Goal: Task Accomplishment & Management: Complete application form

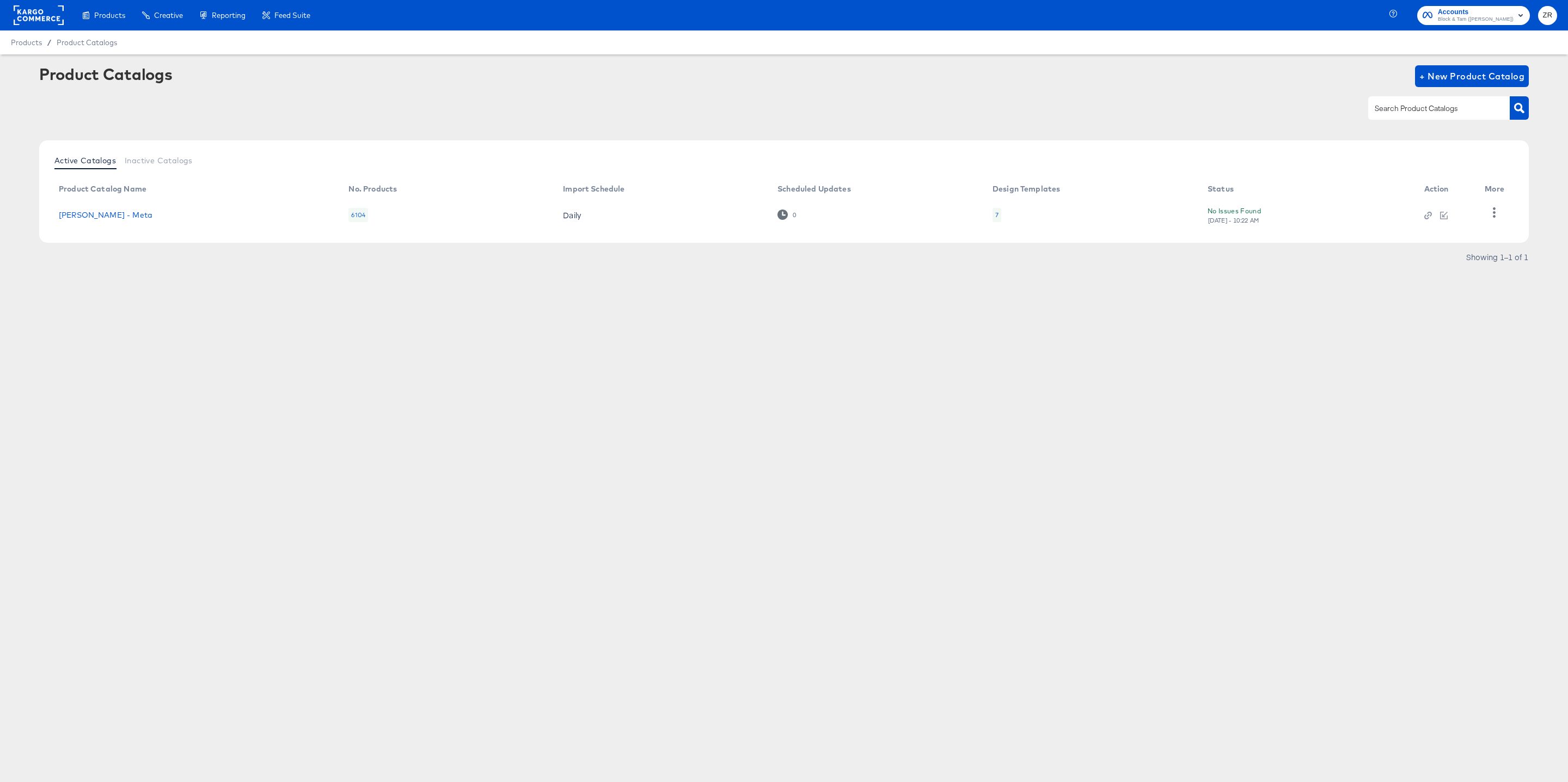
scroll to position [90, 0]
click at [539, 101] on div at bounding box center [784, 107] width 1490 height 24
click at [1475, 23] on span "Block & Tam ([PERSON_NAME])" at bounding box center [1475, 19] width 76 height 9
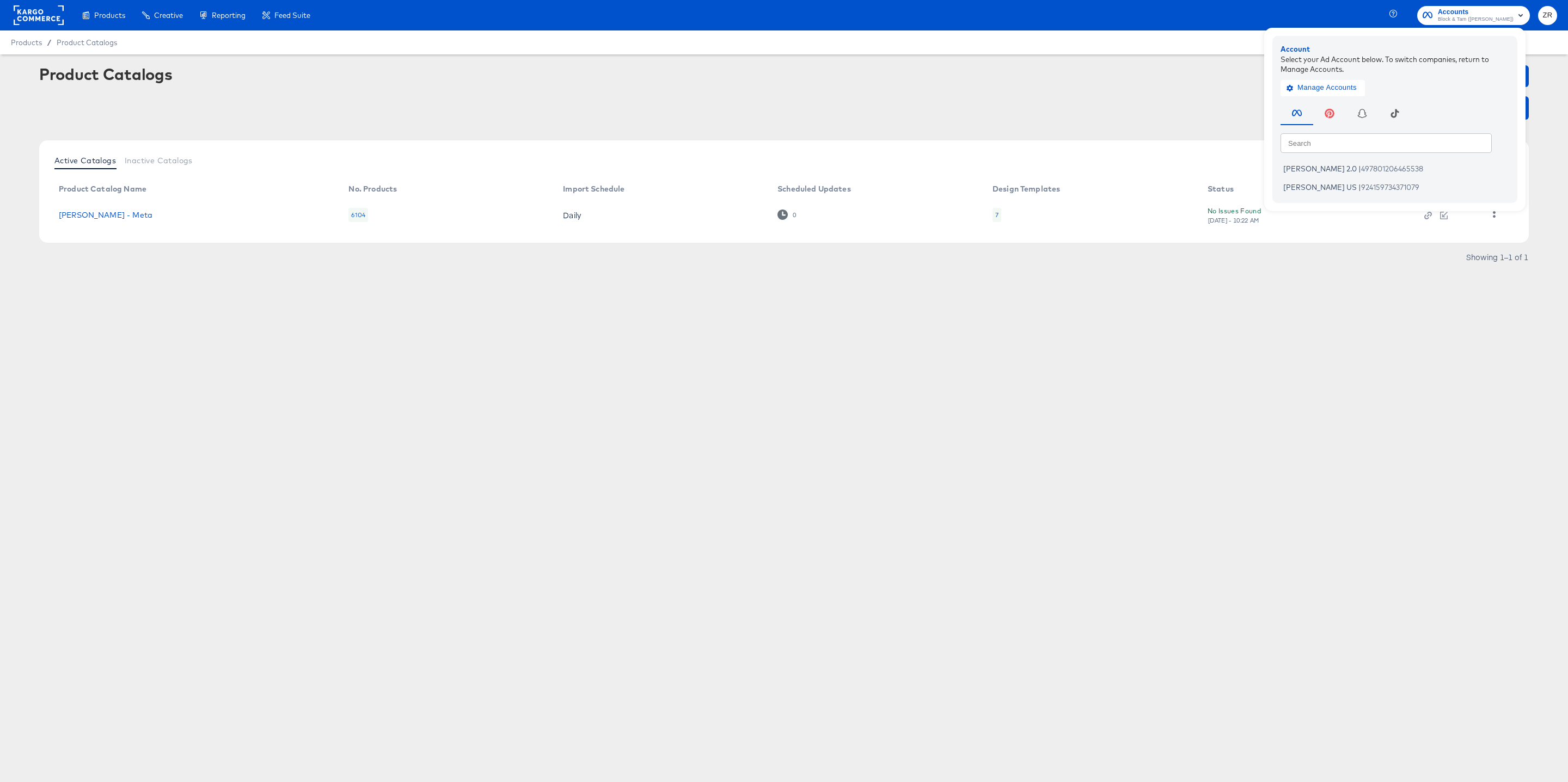
click at [1082, 98] on div at bounding box center [784, 107] width 1490 height 24
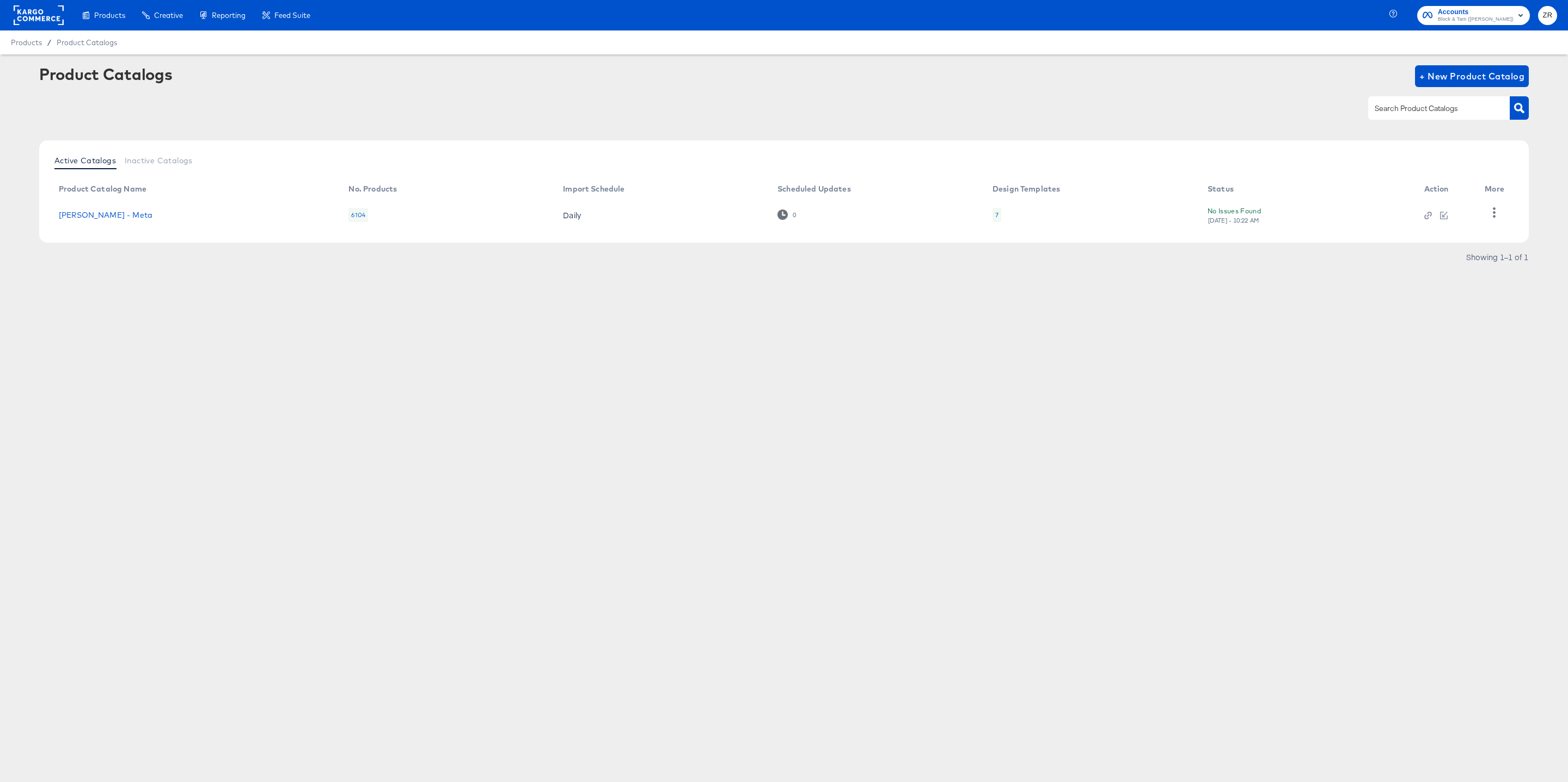
click at [1538, 16] on button "ZR" at bounding box center [1547, 15] width 19 height 19
click at [1488, 108] on link "Internal Dashboard" at bounding box center [1488, 109] width 82 height 20
click at [1519, 16] on rect "button" at bounding box center [1521, 15] width 13 height 13
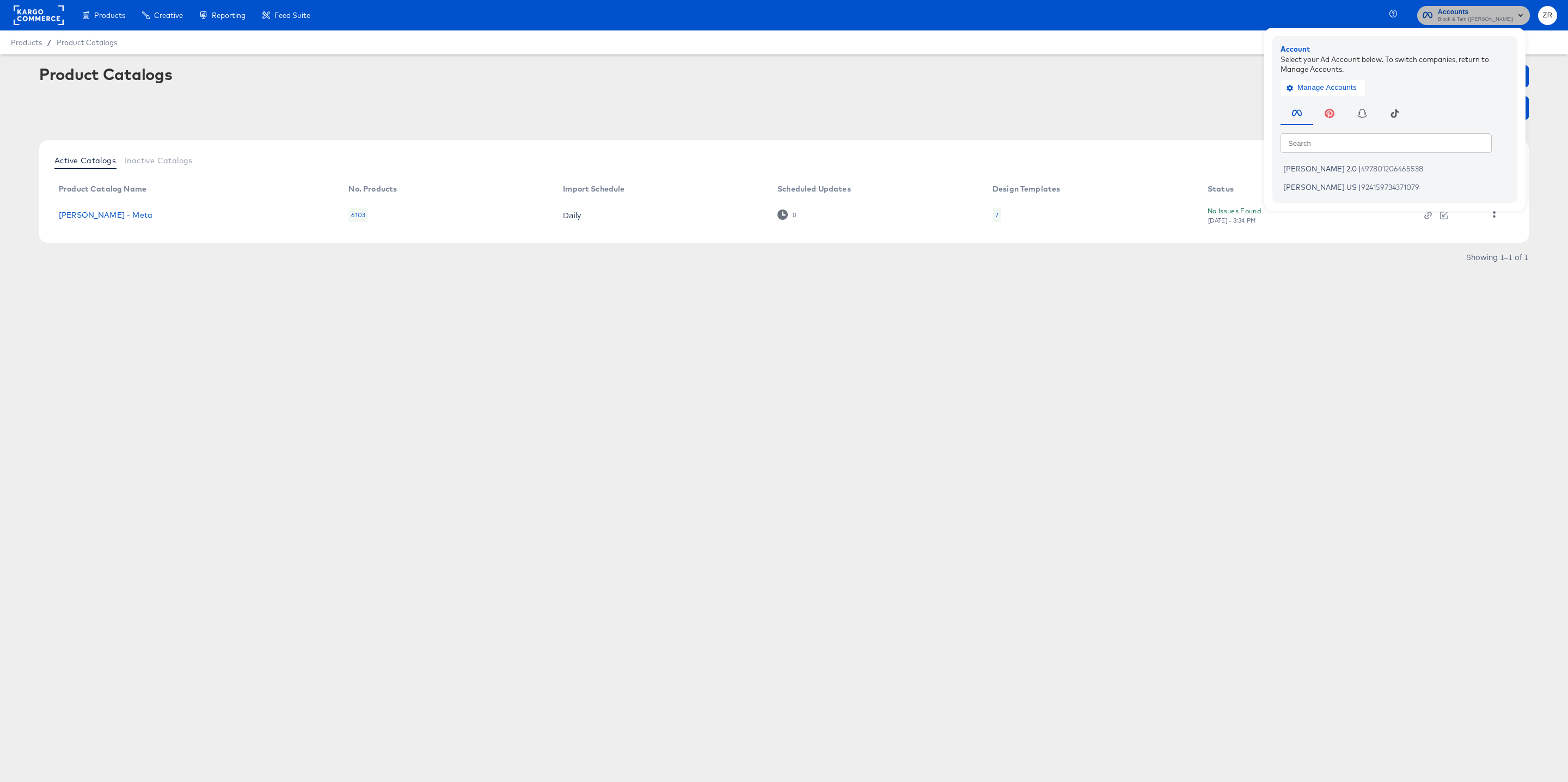
click at [1519, 16] on rect "button" at bounding box center [1521, 15] width 13 height 13
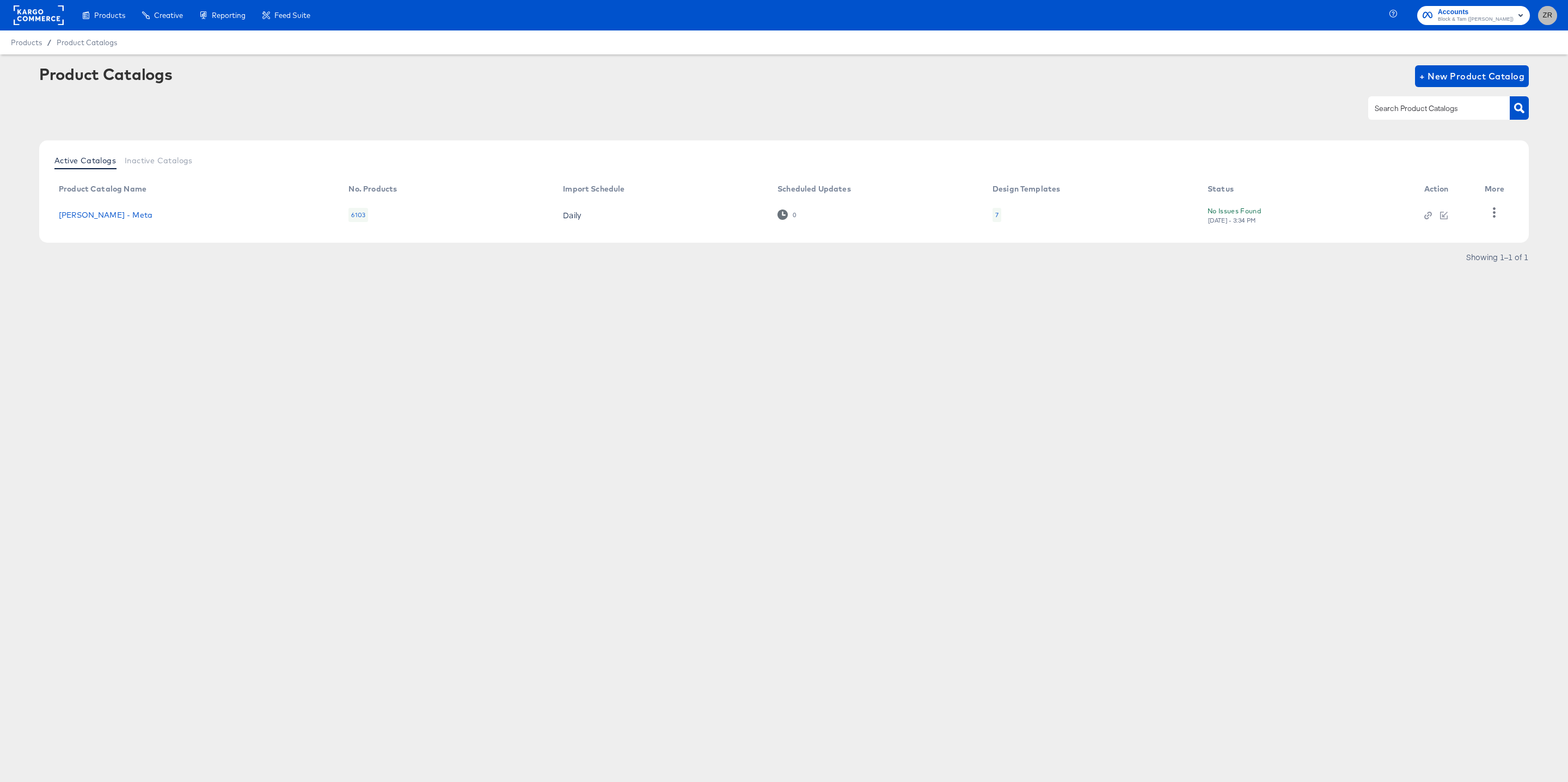
click at [1540, 16] on button "ZR" at bounding box center [1547, 15] width 19 height 19
click at [1500, 114] on link "Internal Dashboard" at bounding box center [1488, 109] width 82 height 20
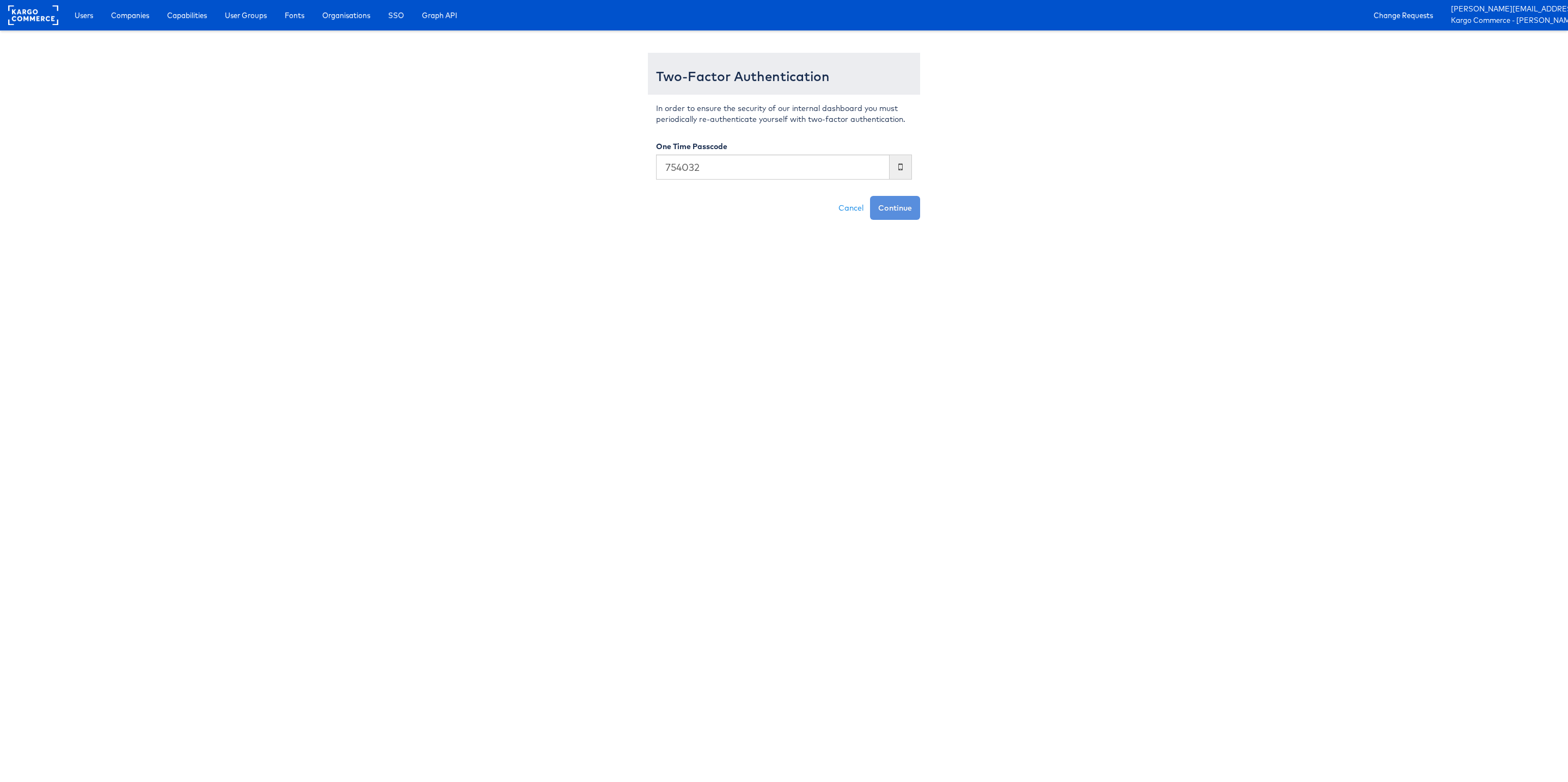
type input "754032"
click at [870, 196] on button "Continue" at bounding box center [895, 208] width 50 height 24
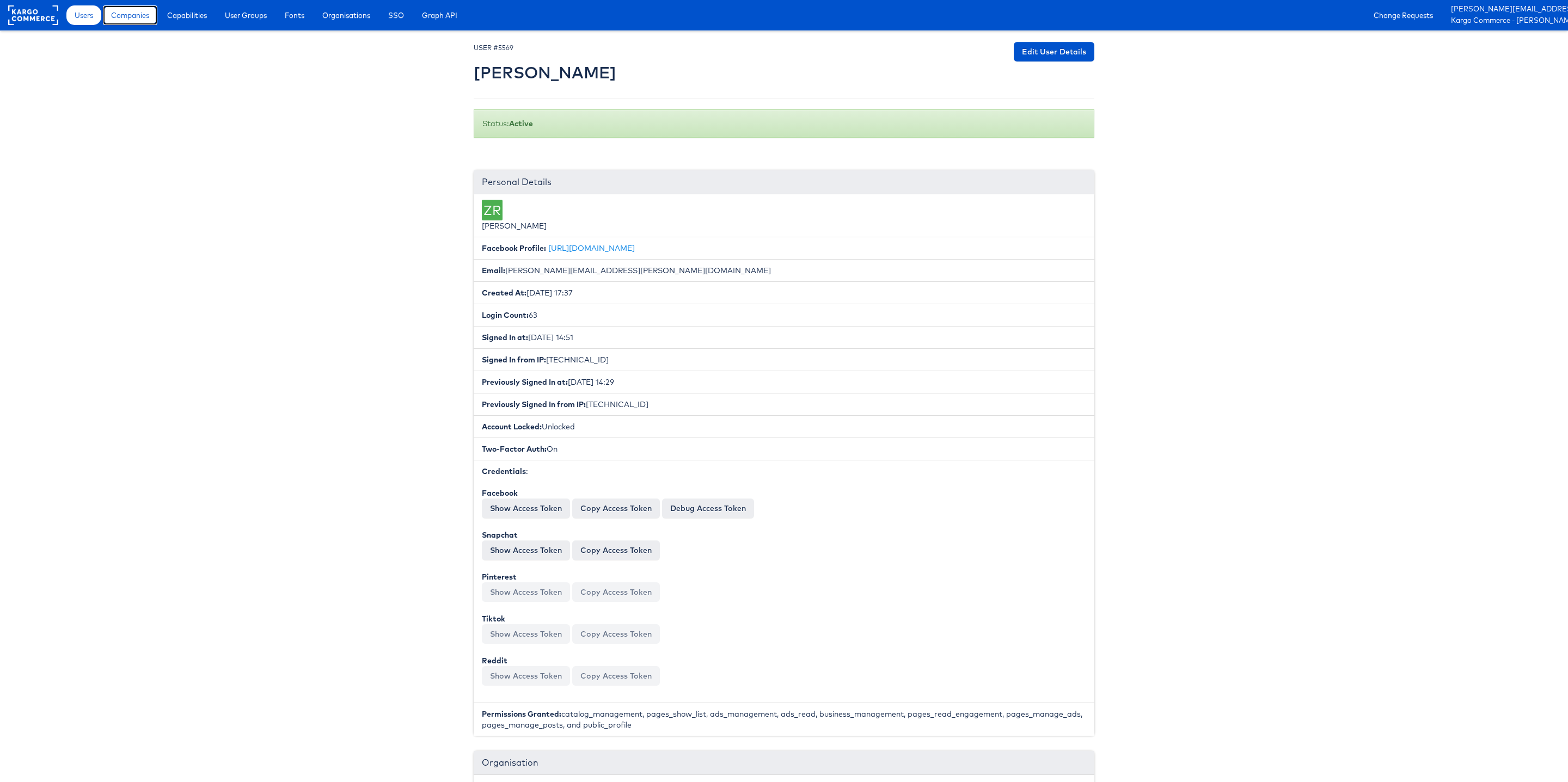
click at [131, 20] on span "Companies" at bounding box center [130, 15] width 38 height 11
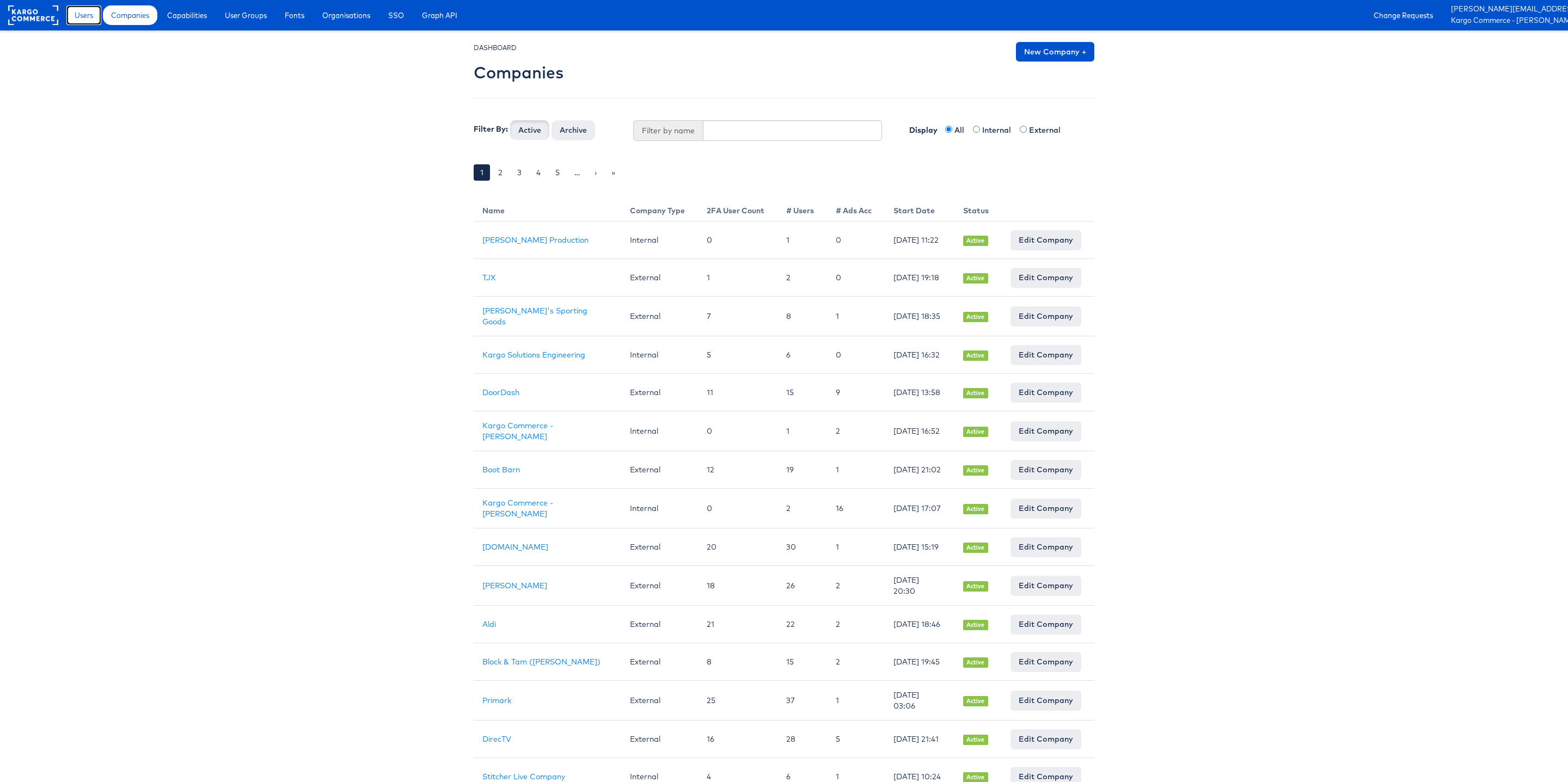
click at [80, 24] on link "Users" at bounding box center [84, 15] width 35 height 20
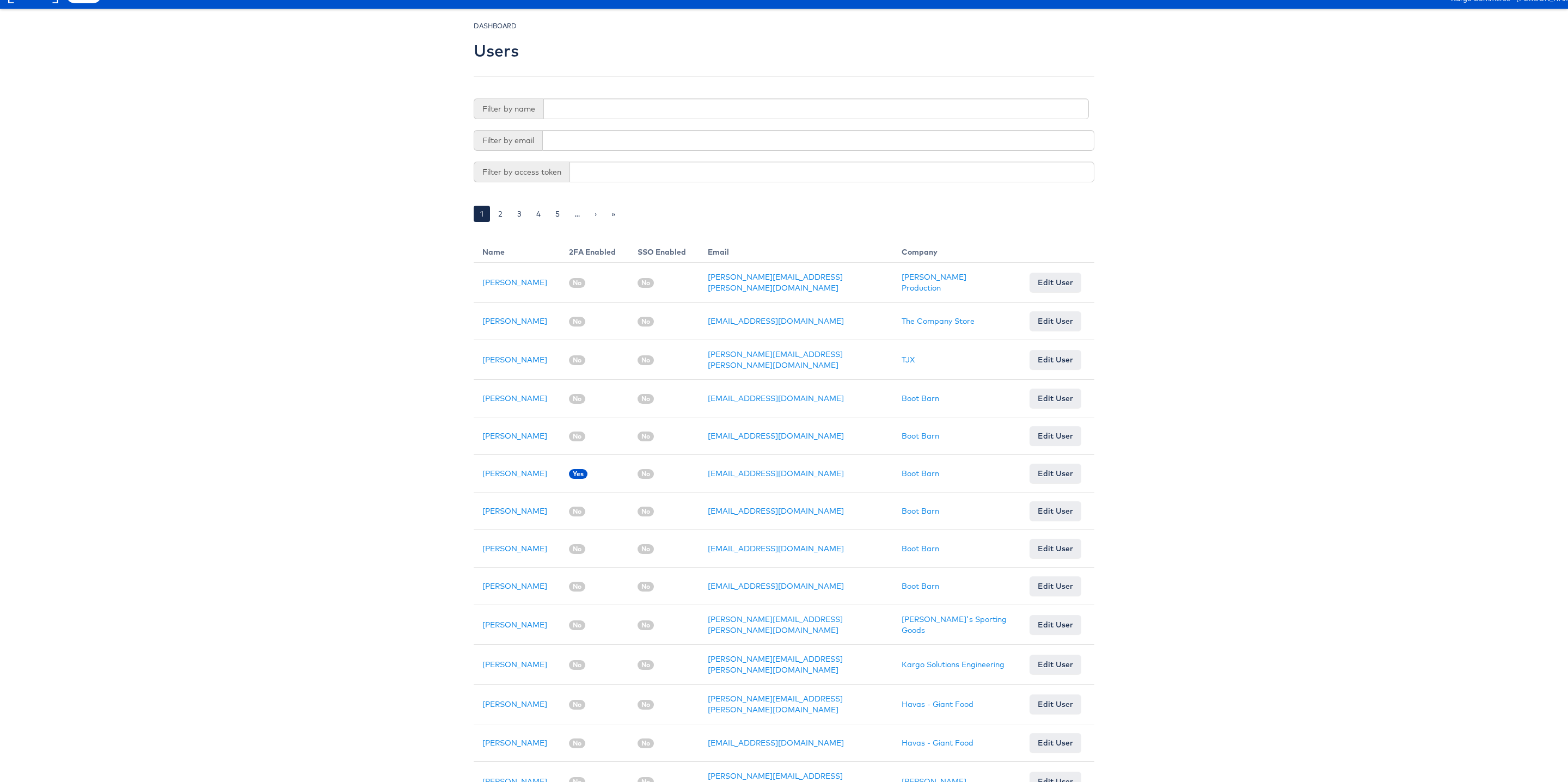
scroll to position [25, 0]
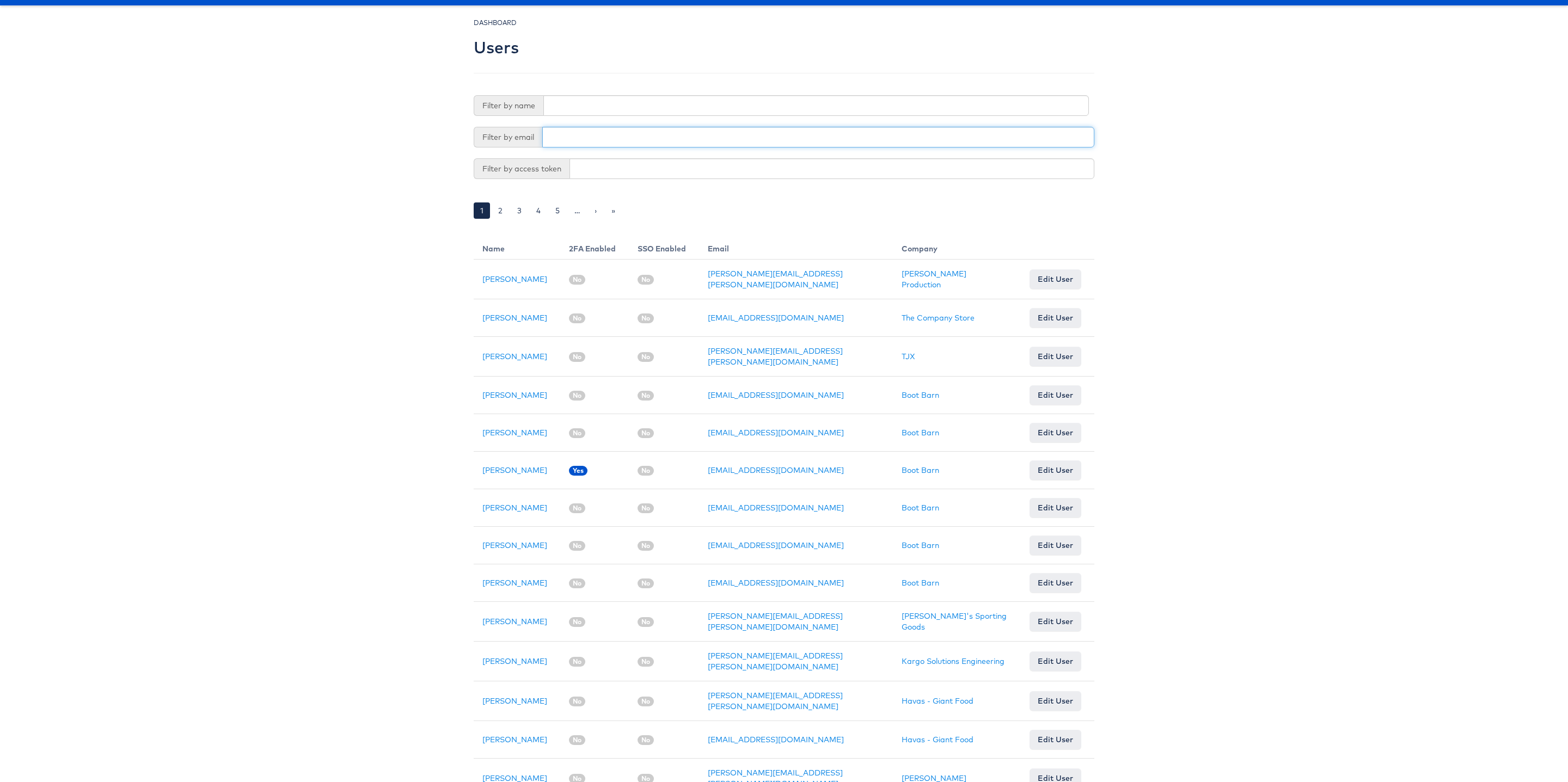
click at [586, 146] on input "text" at bounding box center [819, 136] width 552 height 20
type input "#"
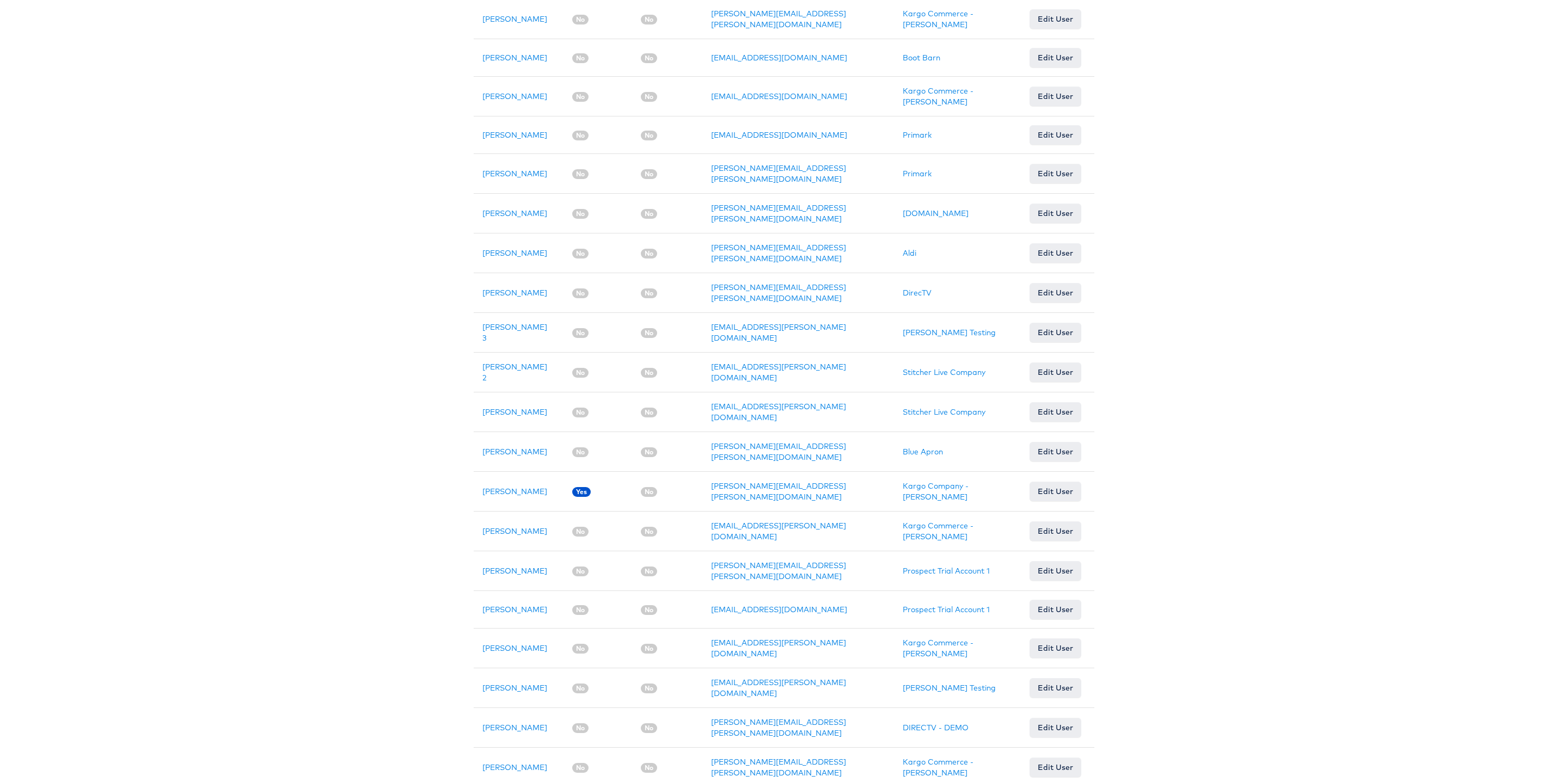
scroll to position [488, 0]
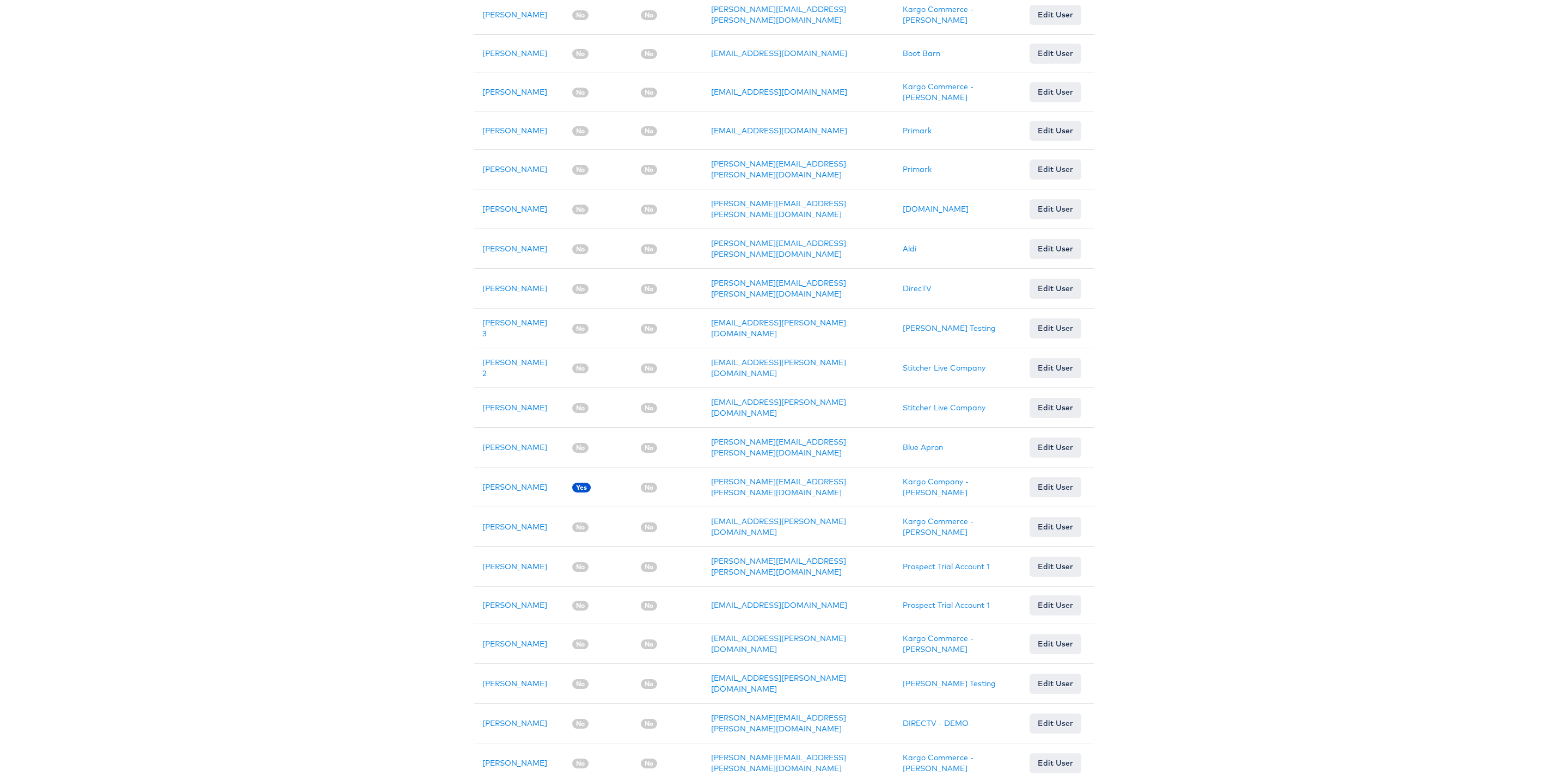
type input "@kargo"
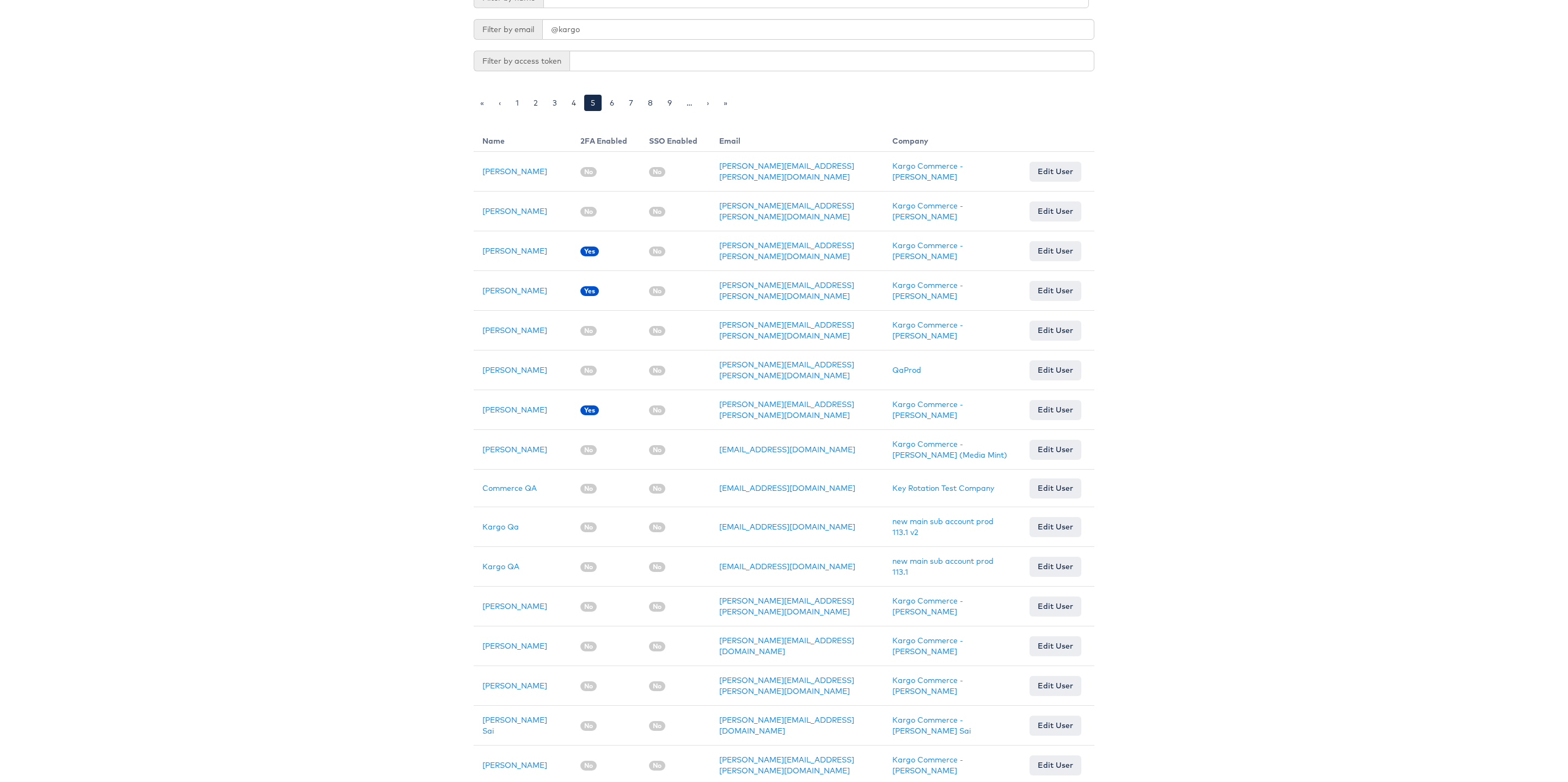
scroll to position [489, 0]
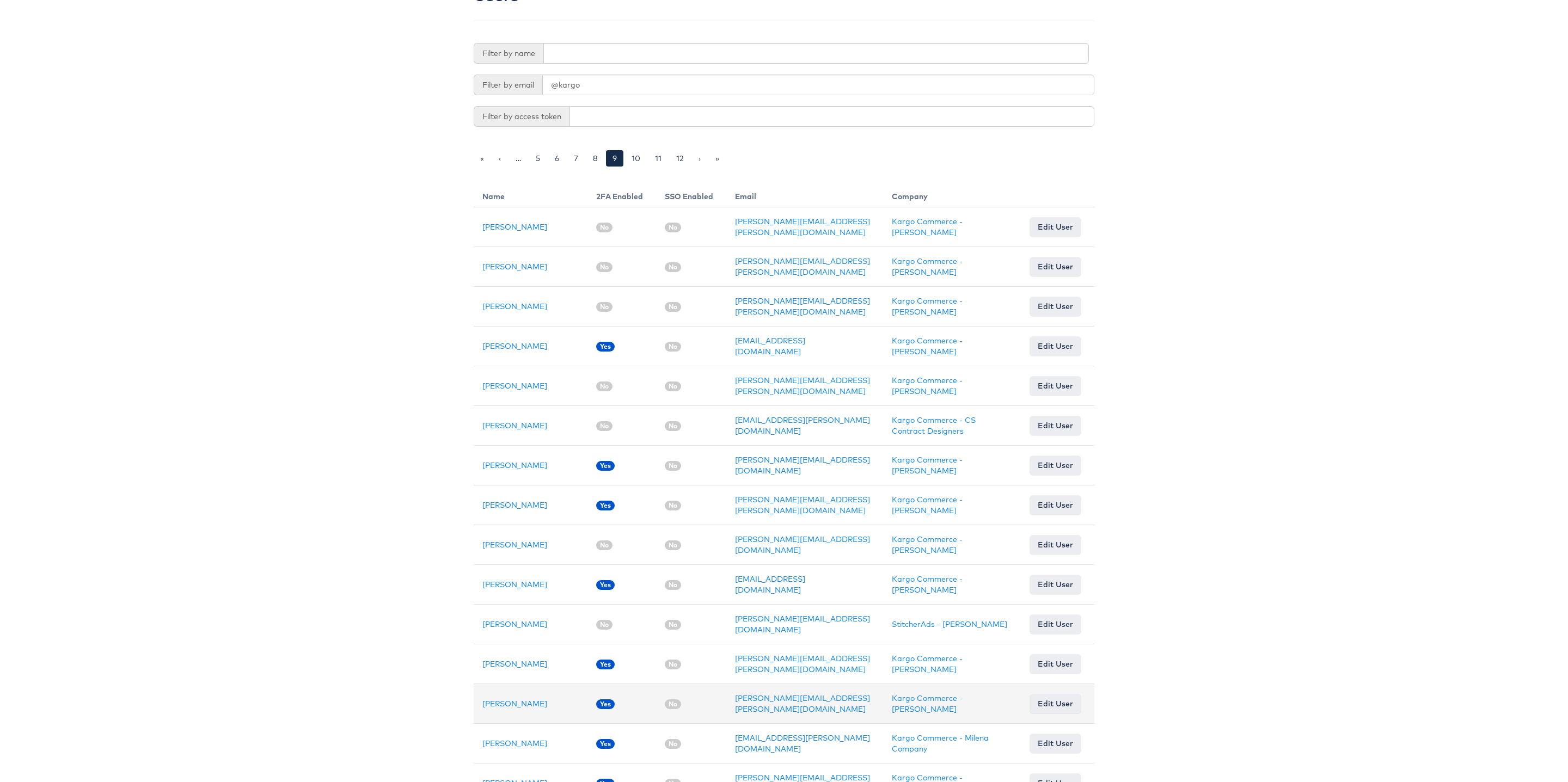
scroll to position [92, 0]
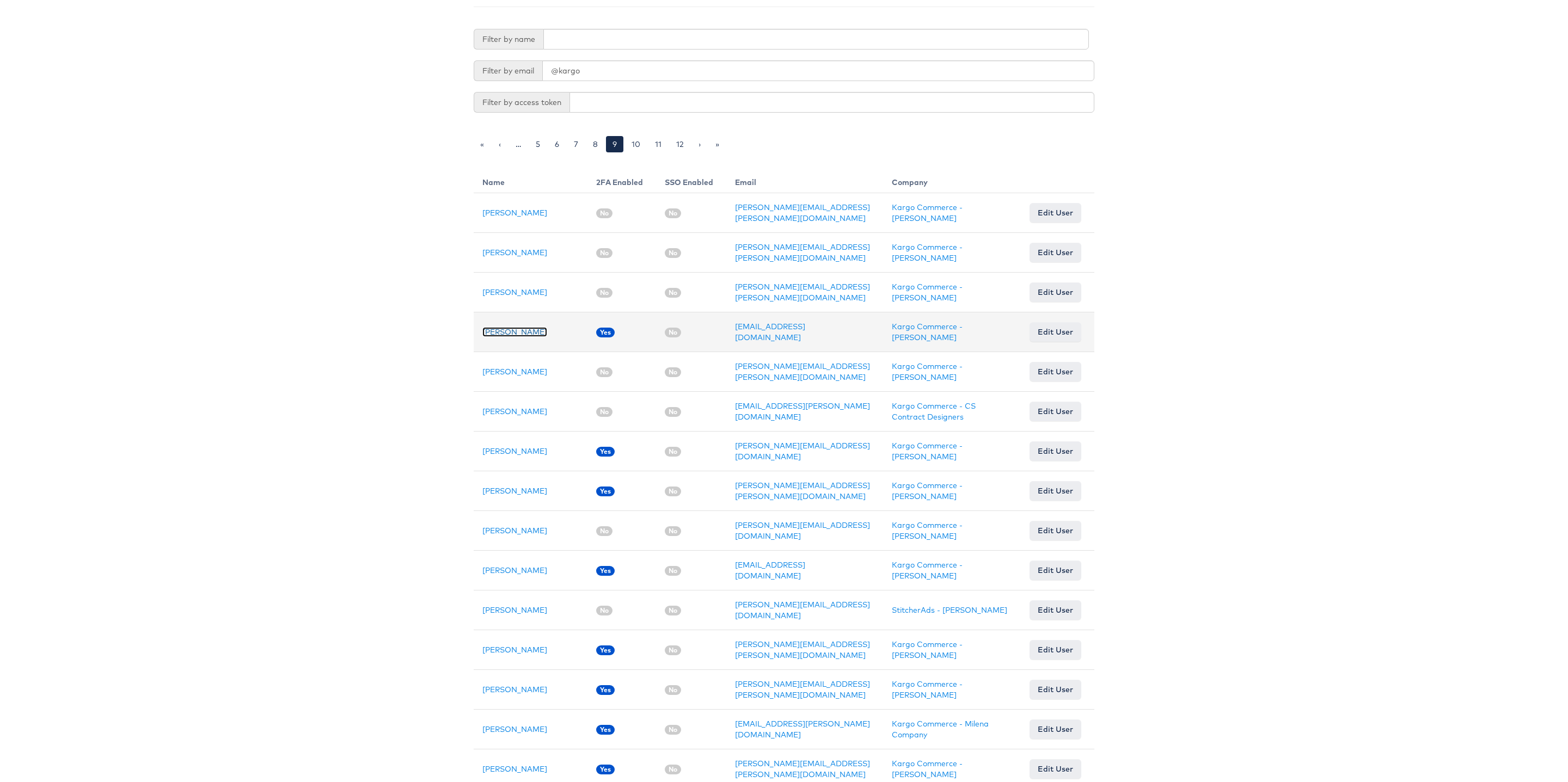
click at [520, 327] on link "[PERSON_NAME]" at bounding box center [515, 331] width 65 height 10
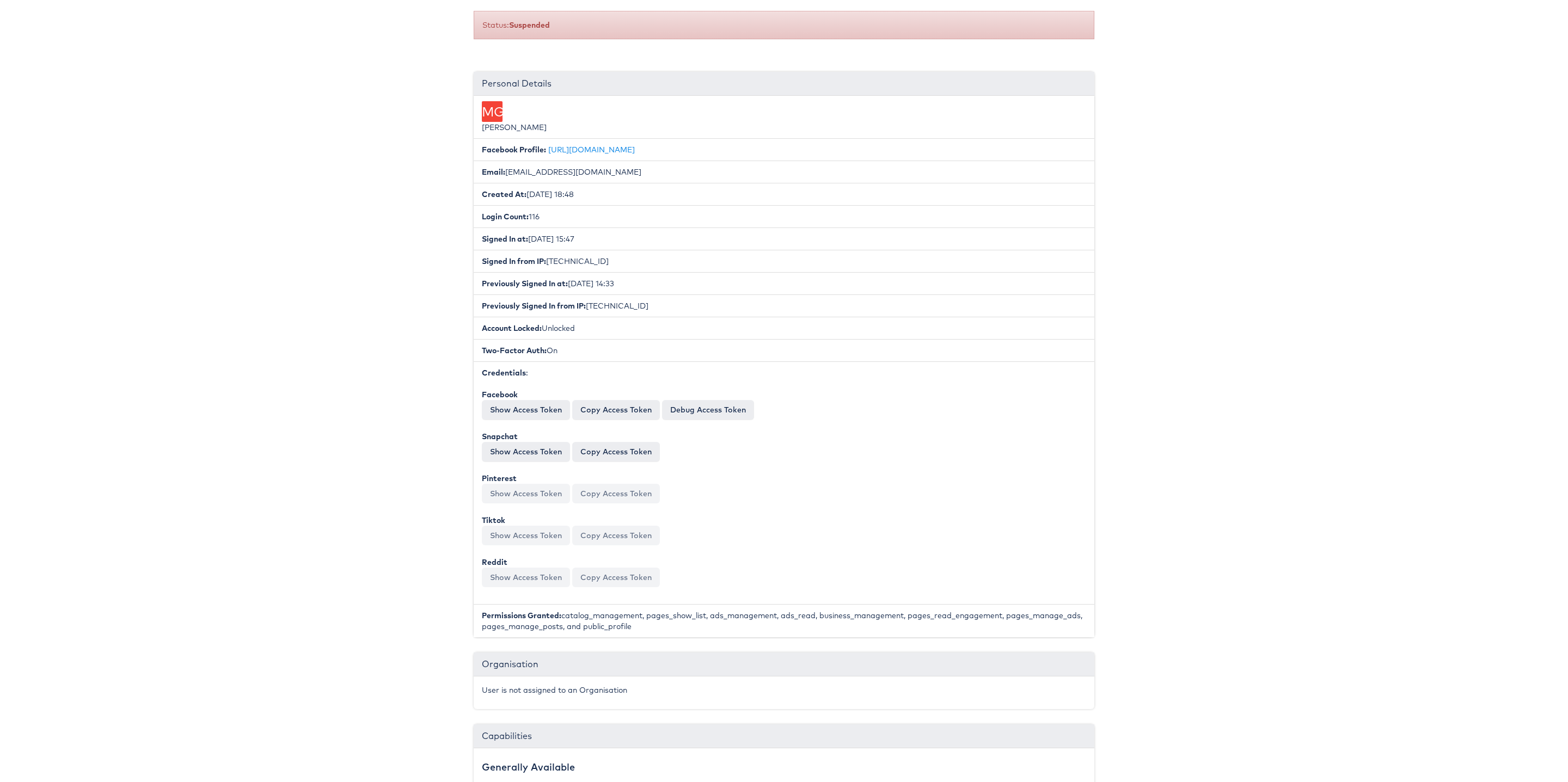
scroll to position [101, 0]
click at [534, 411] on button "Show Access Token" at bounding box center [526, 407] width 88 height 20
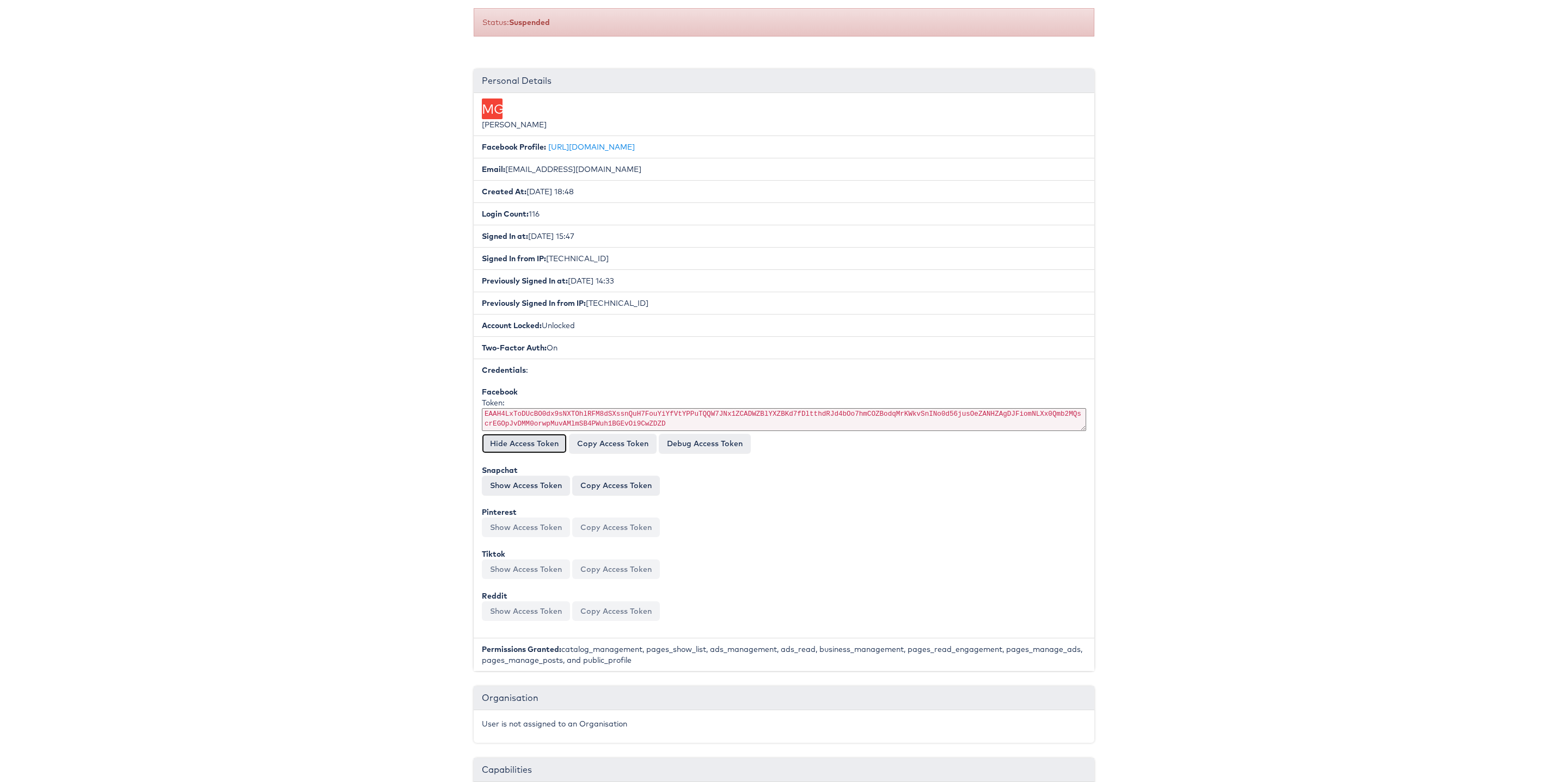
click at [495, 453] on button "Hide Access Token" at bounding box center [524, 443] width 85 height 20
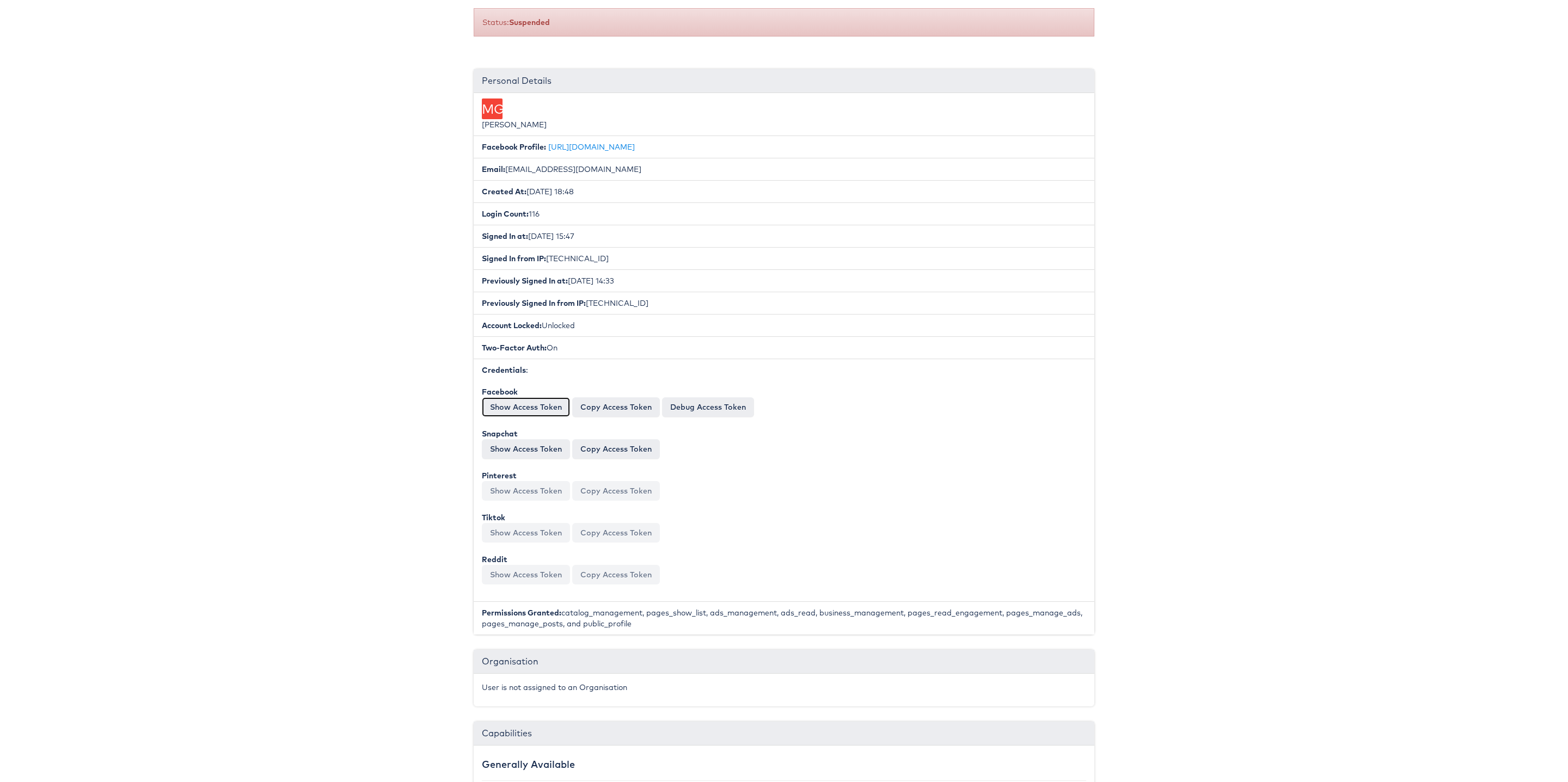
scroll to position [0, 0]
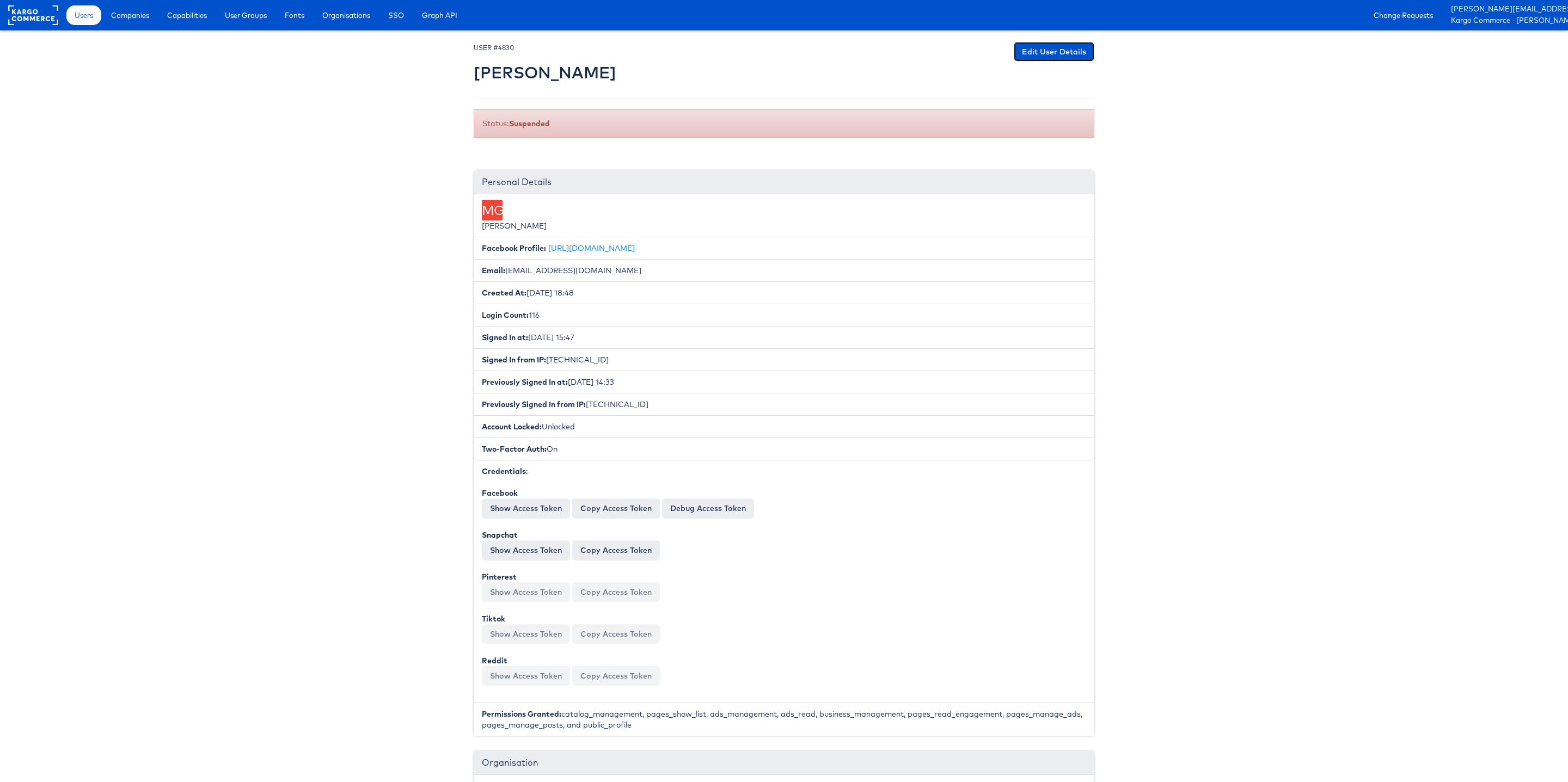
click at [1031, 42] on link "Edit User Details" at bounding box center [1054, 52] width 80 height 20
click at [86, 13] on span "Users" at bounding box center [84, 15] width 18 height 11
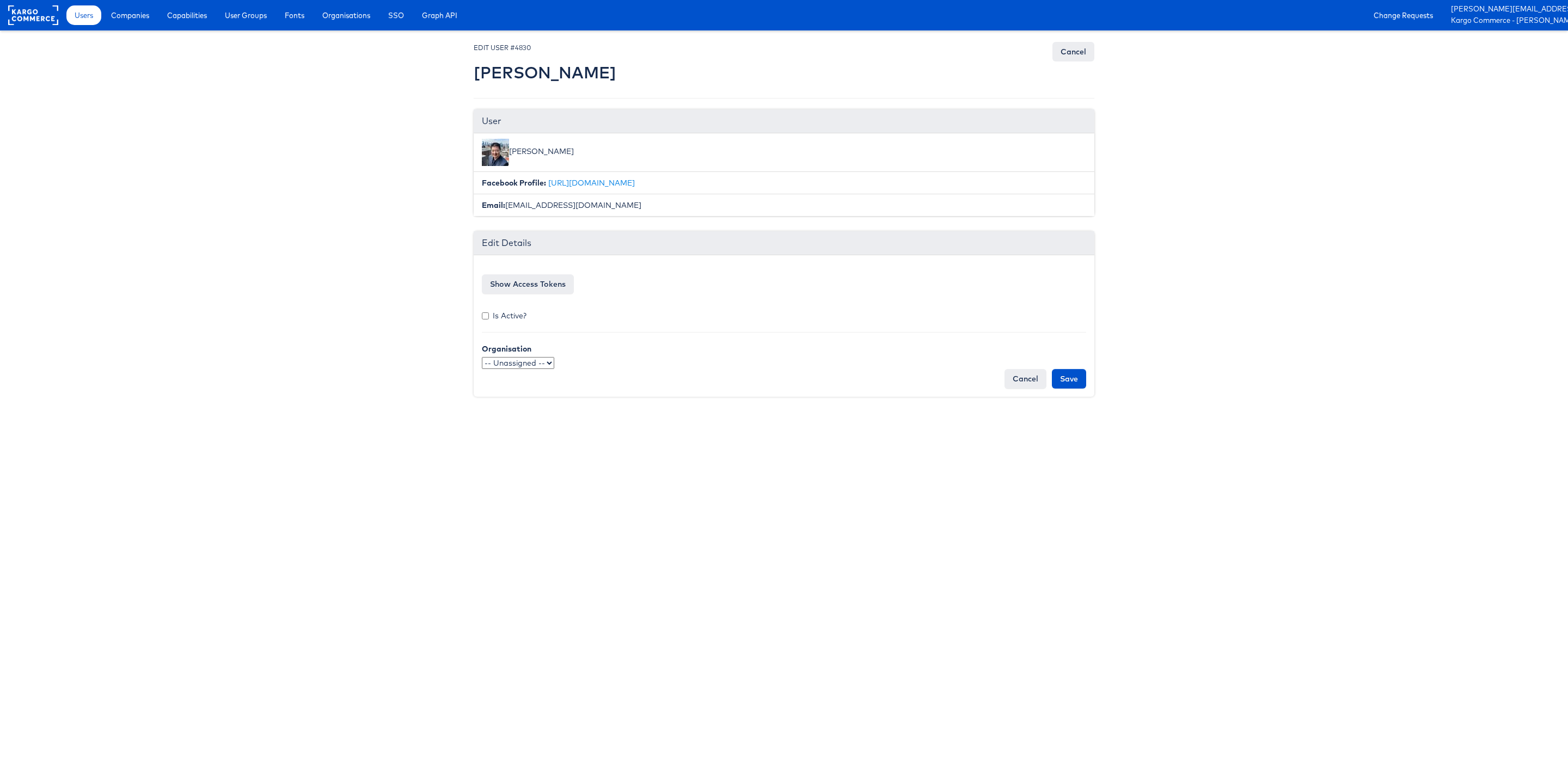
click at [526, 296] on form "Facebook access token EAAH4LxToDUcBO0dx9sNXTOhlRFM8dSXssnQuH7FouYiYfVtYPPuTQQW7…" at bounding box center [784, 326] width 604 height 125
click at [542, 284] on button "Show Access Tokens" at bounding box center [528, 284] width 92 height 20
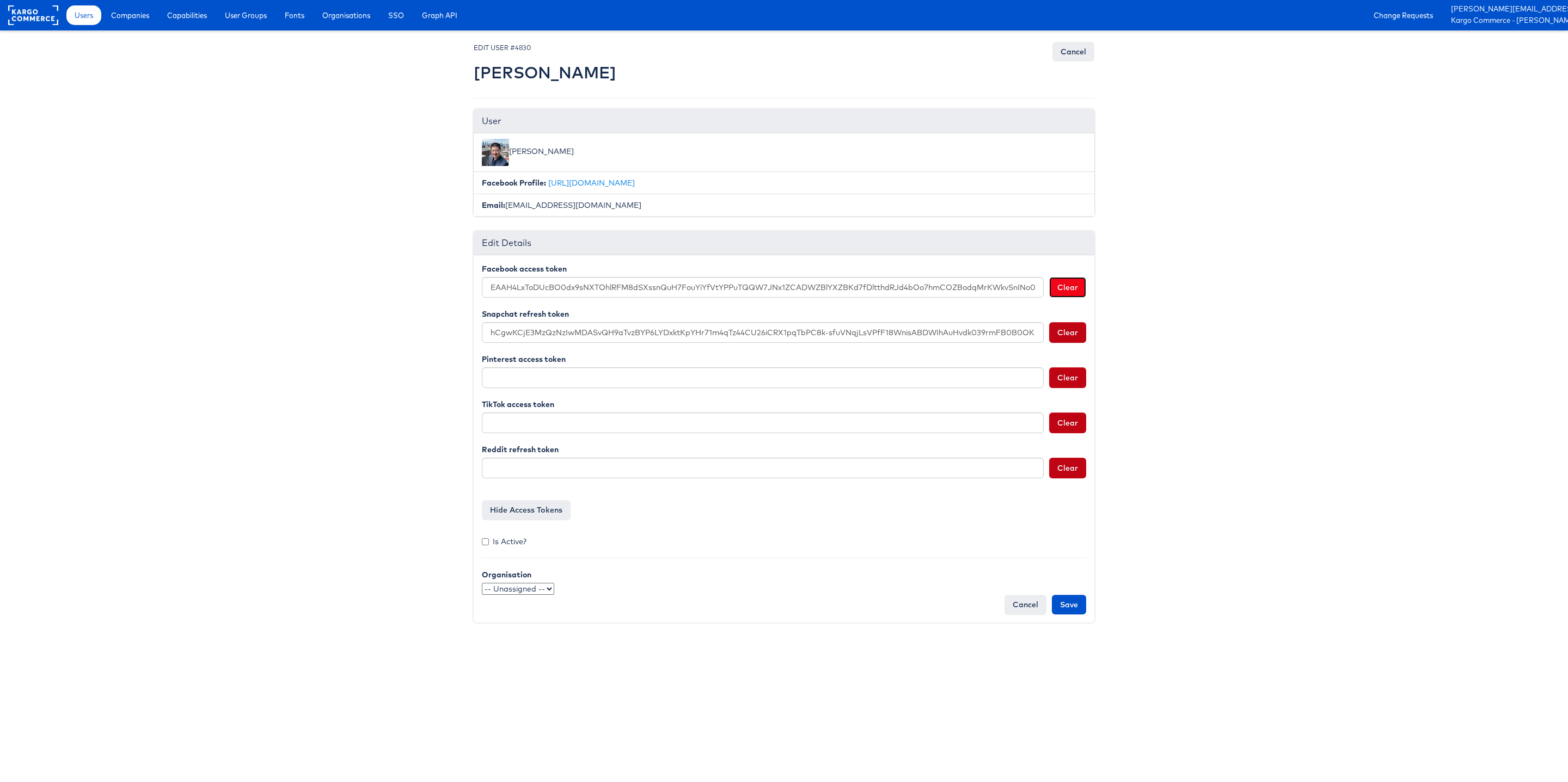
click at [1070, 291] on button "Clear" at bounding box center [1068, 287] width 37 height 20
click at [1069, 336] on button "Clear" at bounding box center [1068, 332] width 37 height 20
click at [1069, 617] on div "Facebook access token Clear Snapchat refresh token Clear Pinterest access token…" at bounding box center [784, 439] width 621 height 368
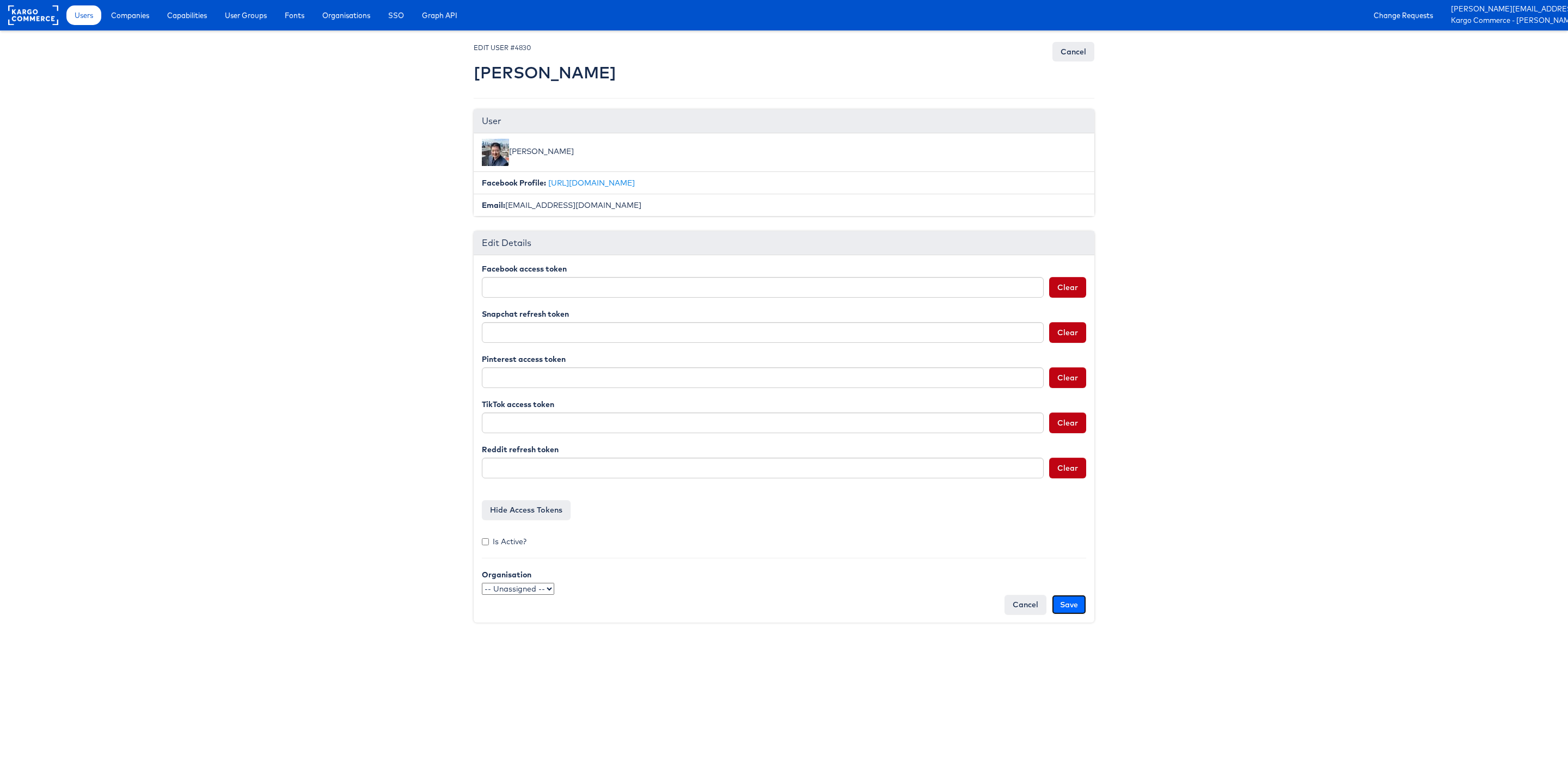
click at [1078, 610] on input "Save" at bounding box center [1069, 605] width 34 height 20
type input "Saving..."
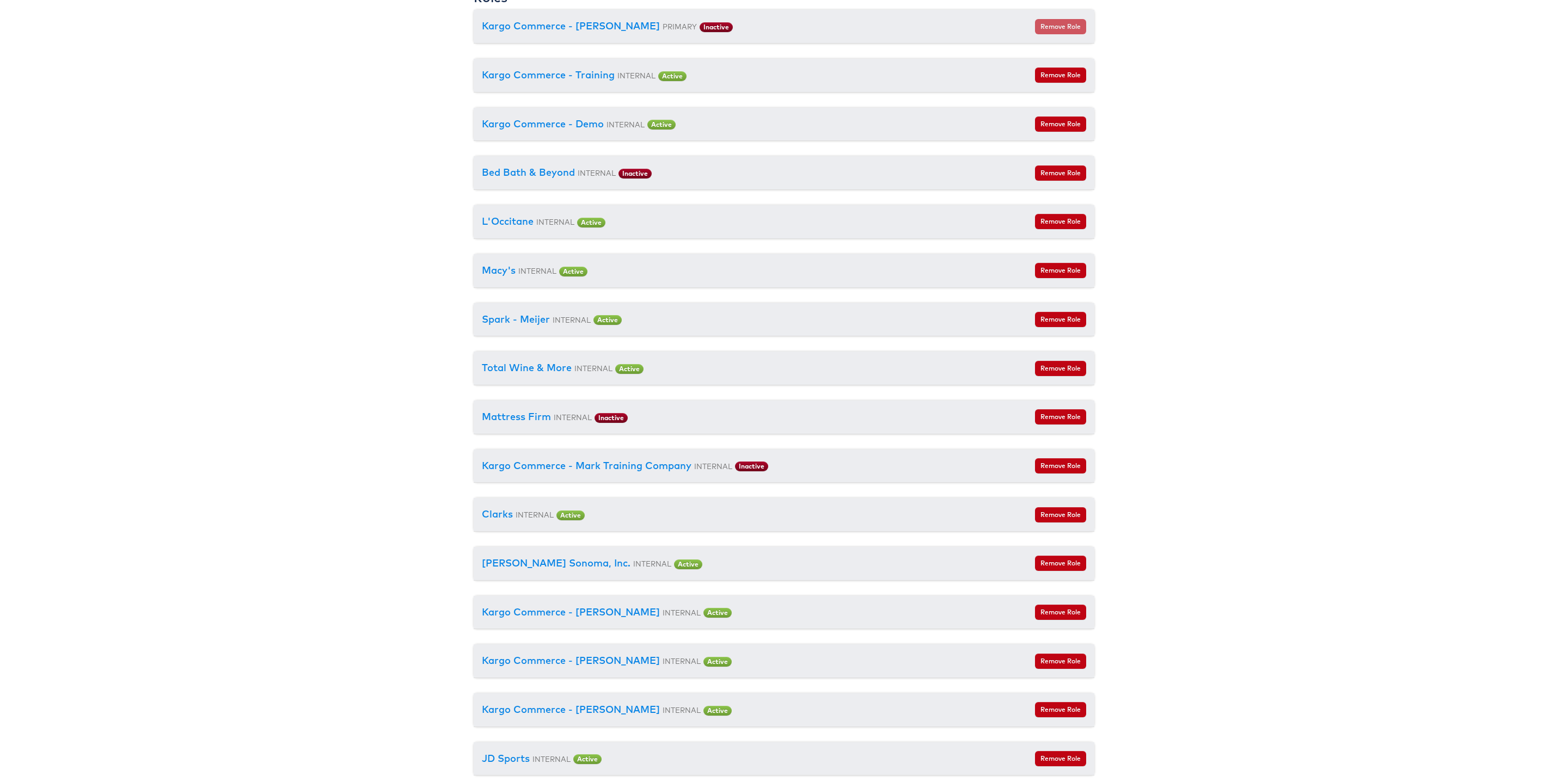
scroll to position [1414, 0]
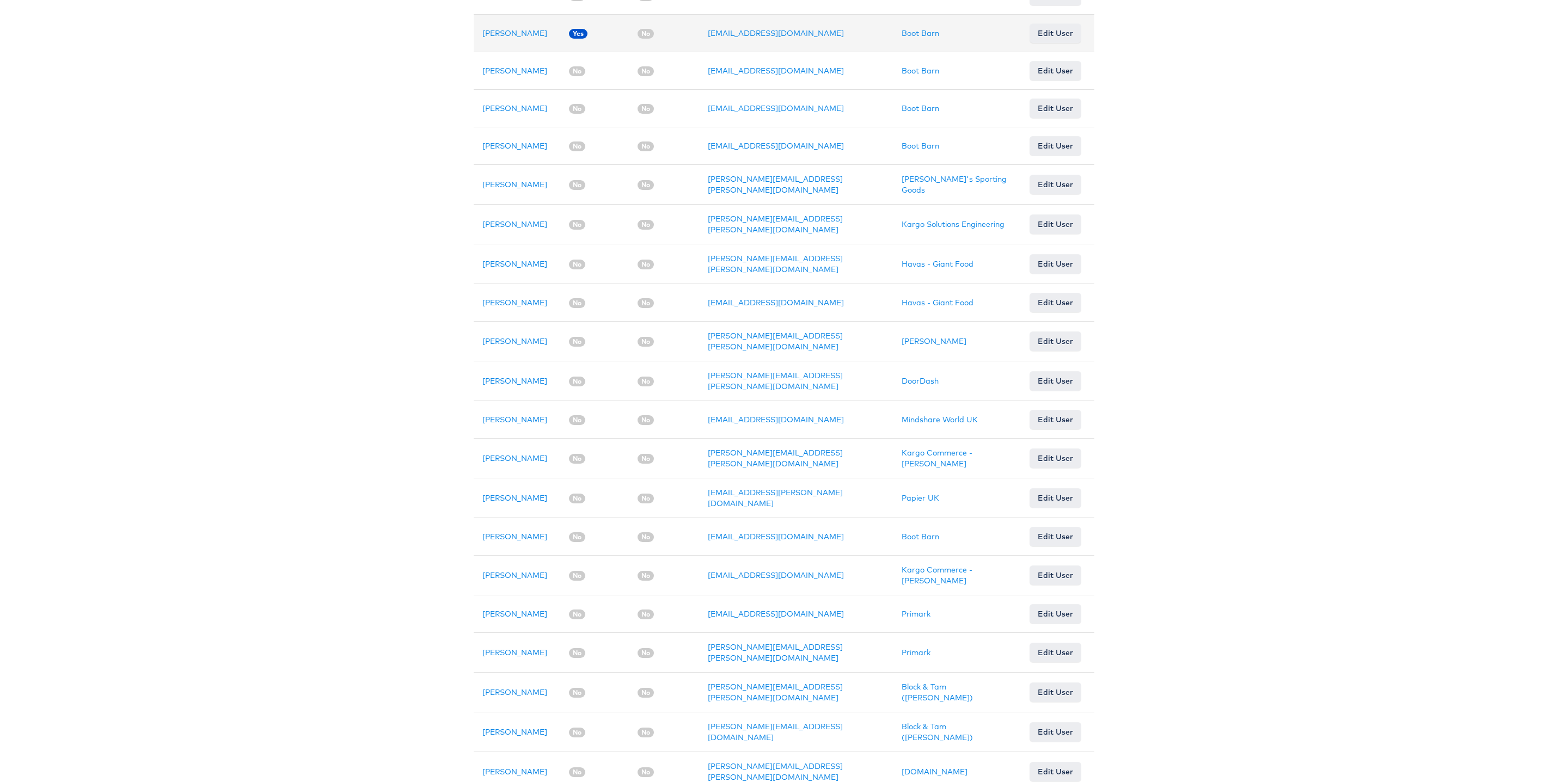
scroll to position [488, 0]
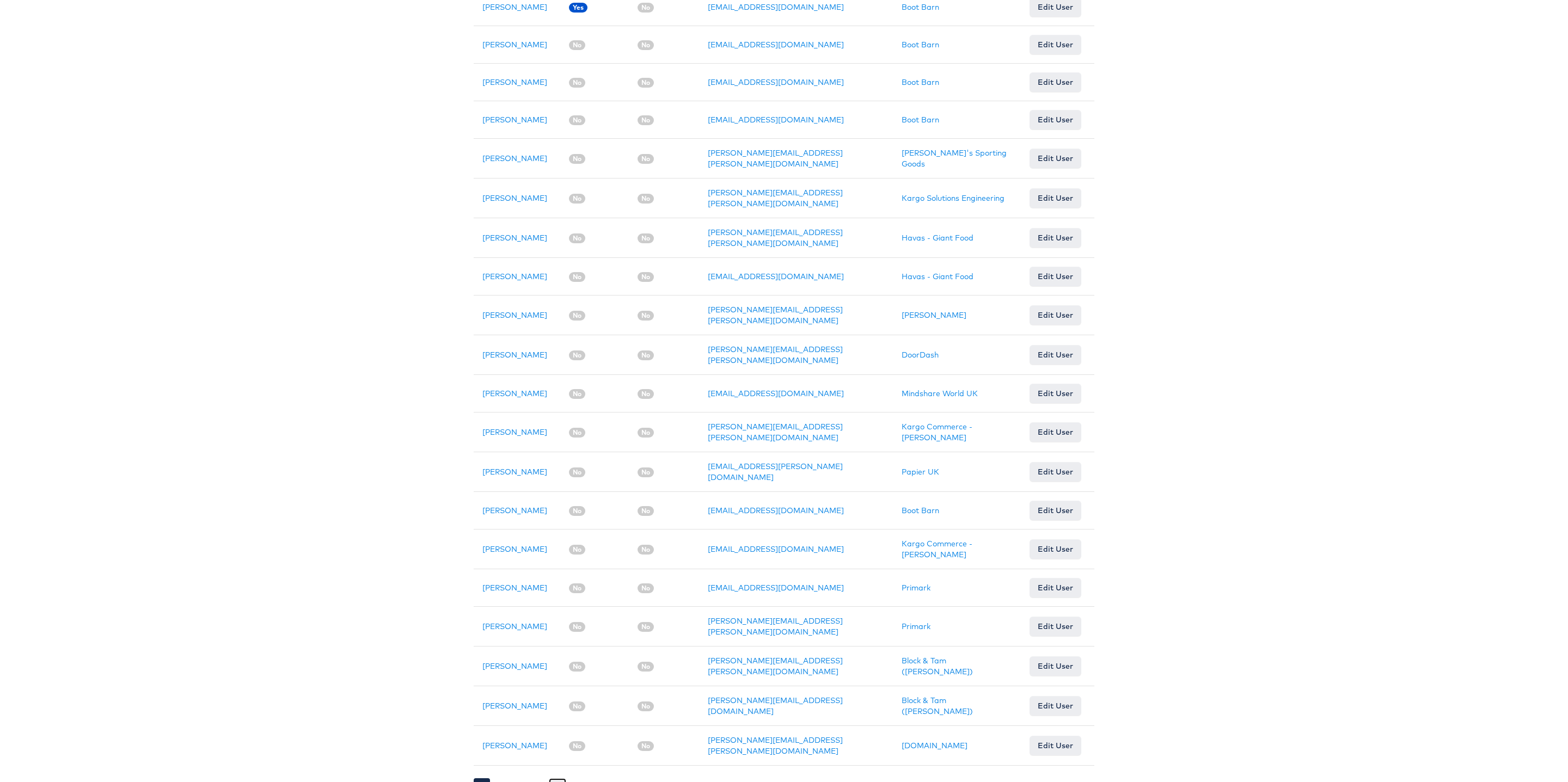
click at [555, 778] on link "5" at bounding box center [558, 786] width 17 height 16
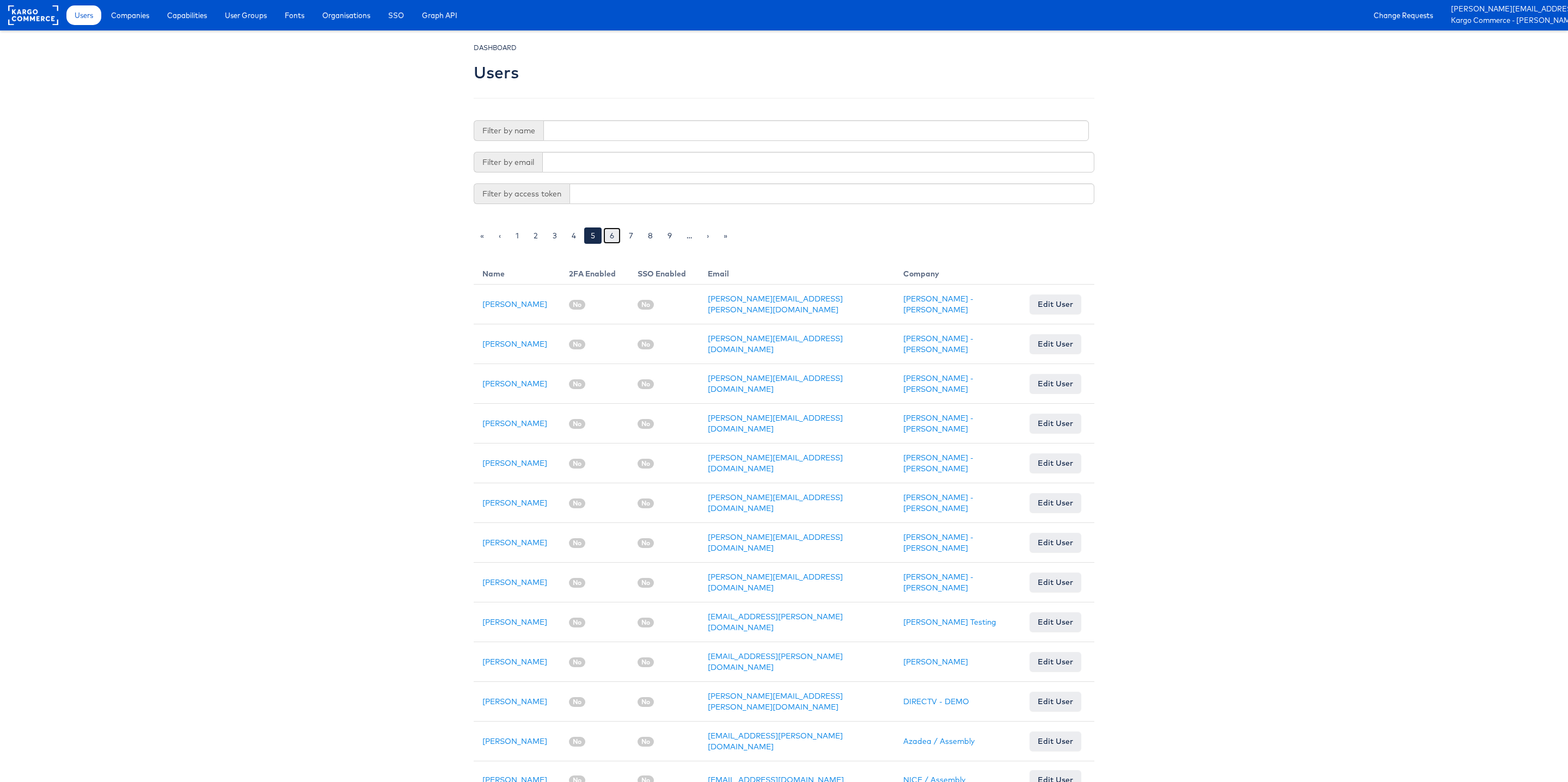
click at [609, 233] on link "6" at bounding box center [612, 235] width 17 height 16
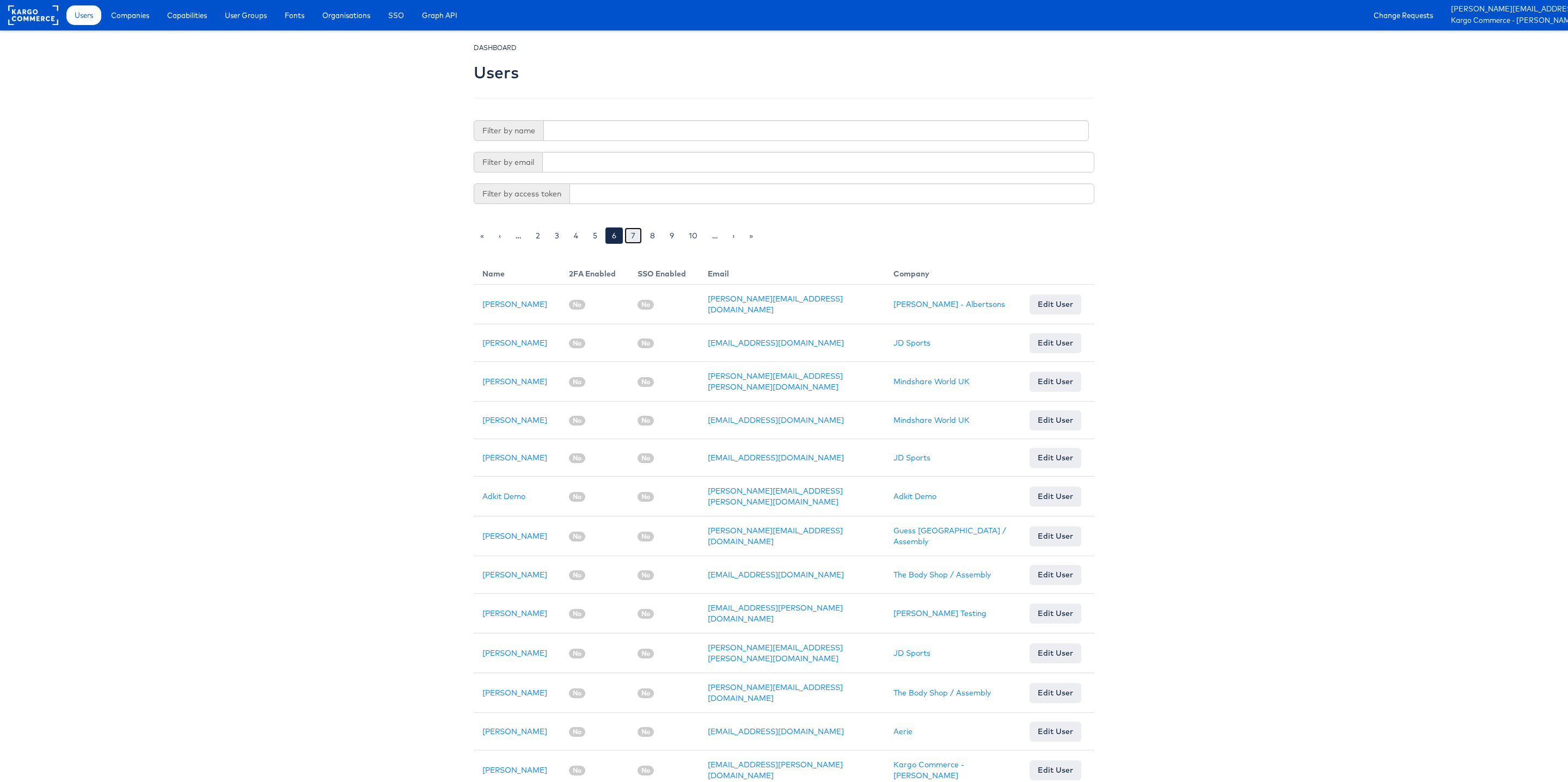
click at [641, 236] on link "7" at bounding box center [633, 235] width 17 height 16
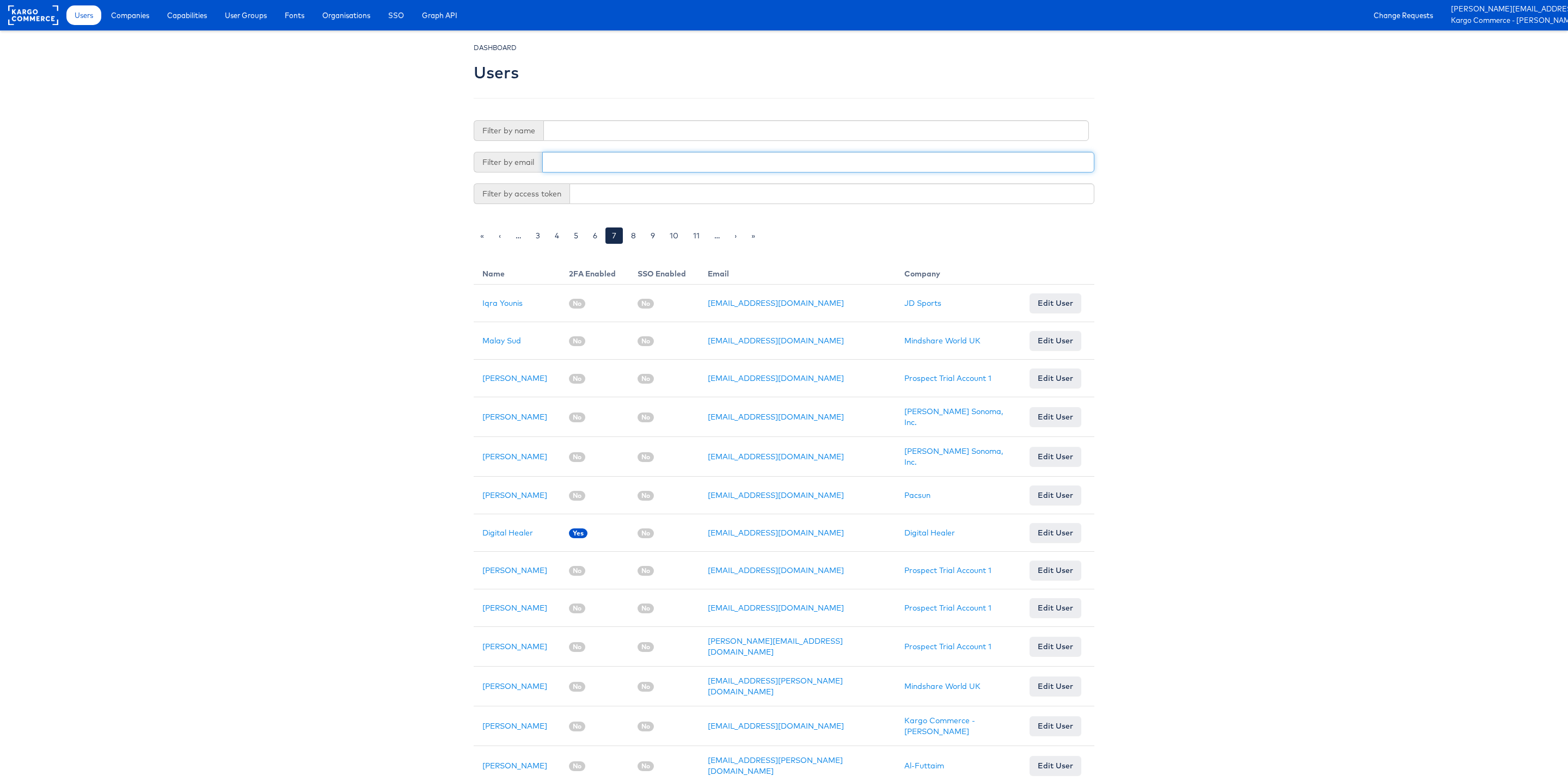
click at [578, 167] on input "text" at bounding box center [819, 161] width 552 height 20
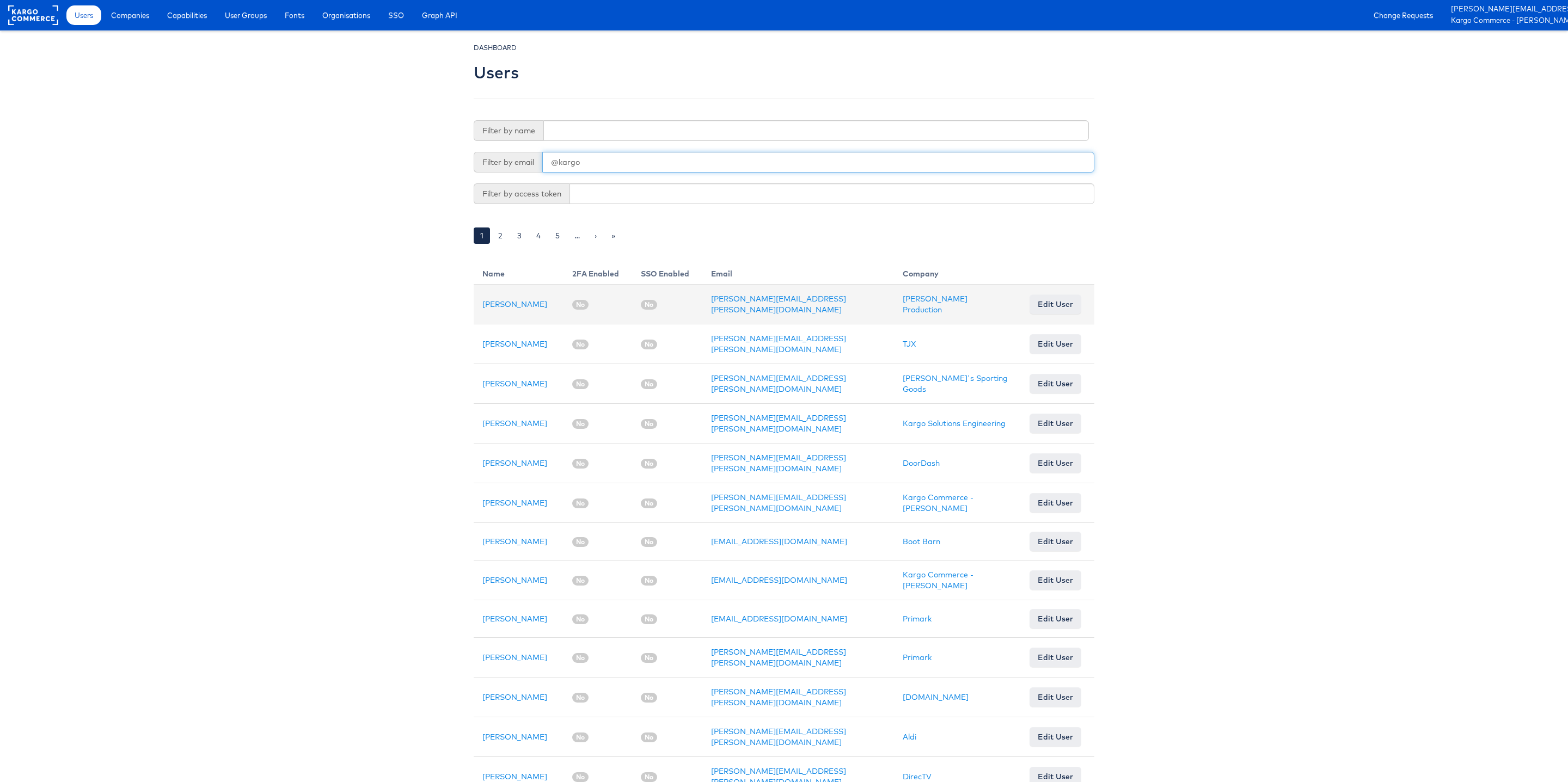
type input "@kargo"
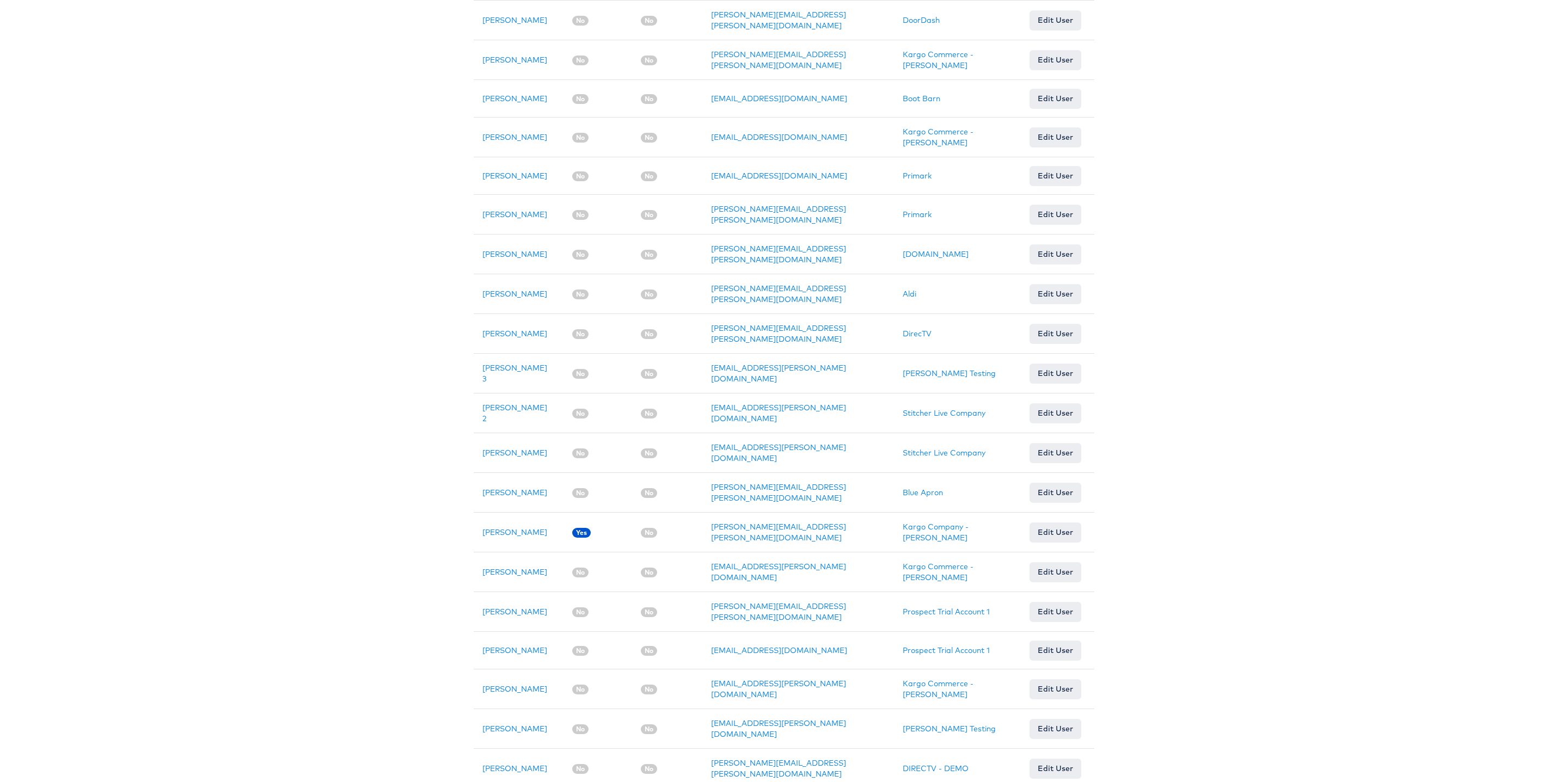
scroll to position [488, 0]
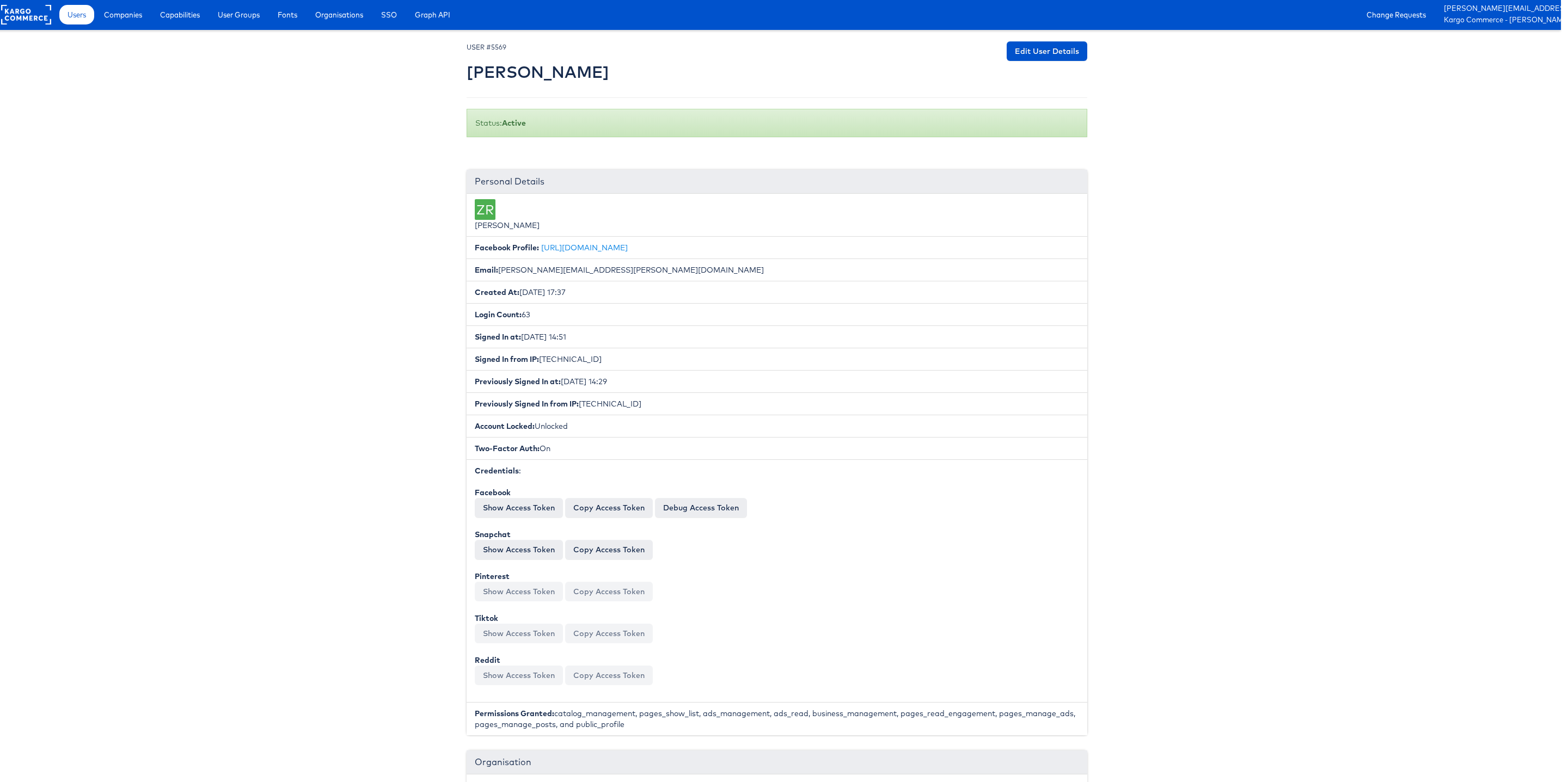
scroll to position [1, 0]
click at [133, 16] on span "Companies" at bounding box center [130, 14] width 38 height 11
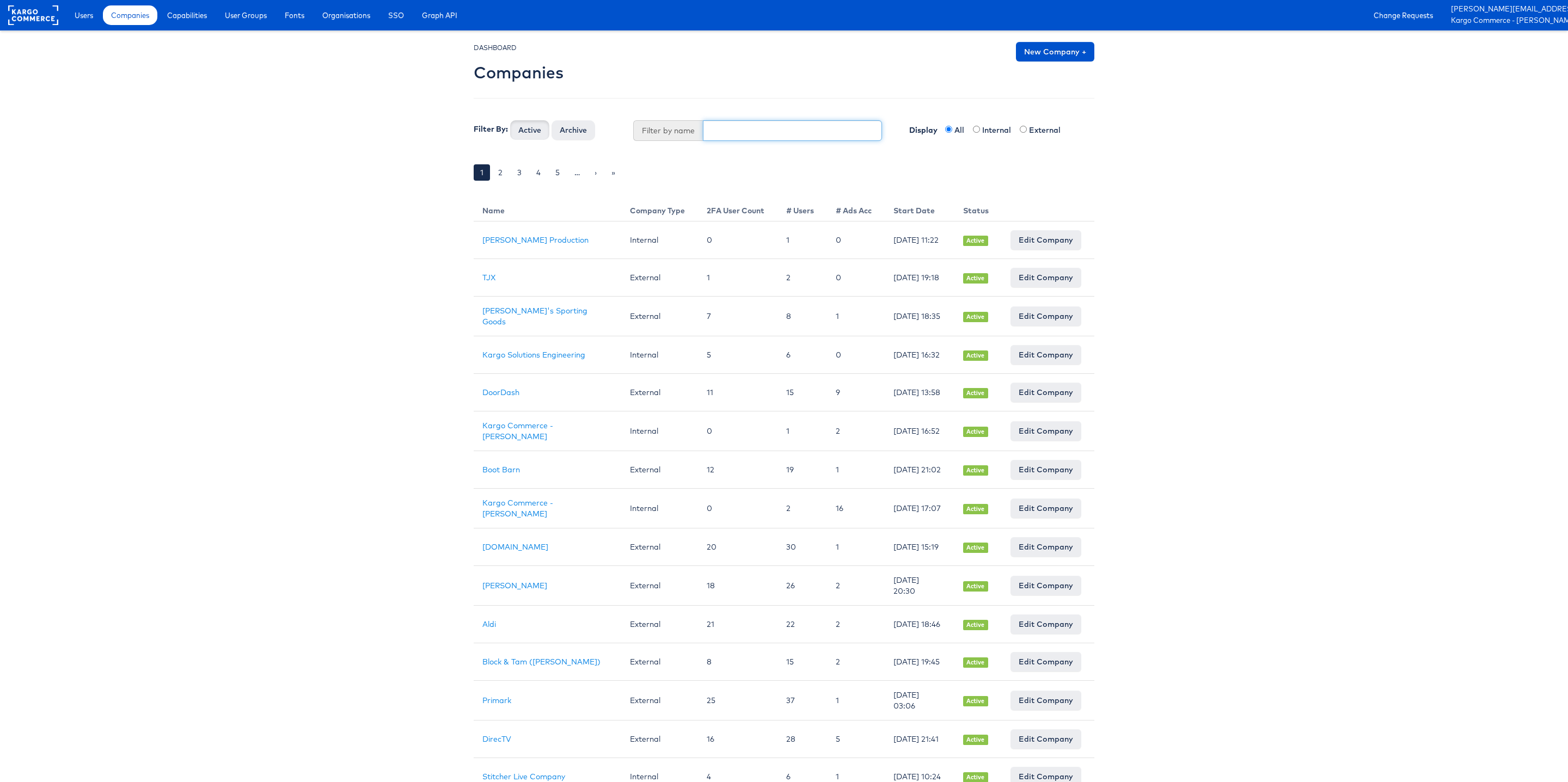
click at [714, 134] on input "text" at bounding box center [792, 130] width 180 height 20
type input "Total Wine"
click at [510, 121] on button "Active" at bounding box center [529, 130] width 39 height 20
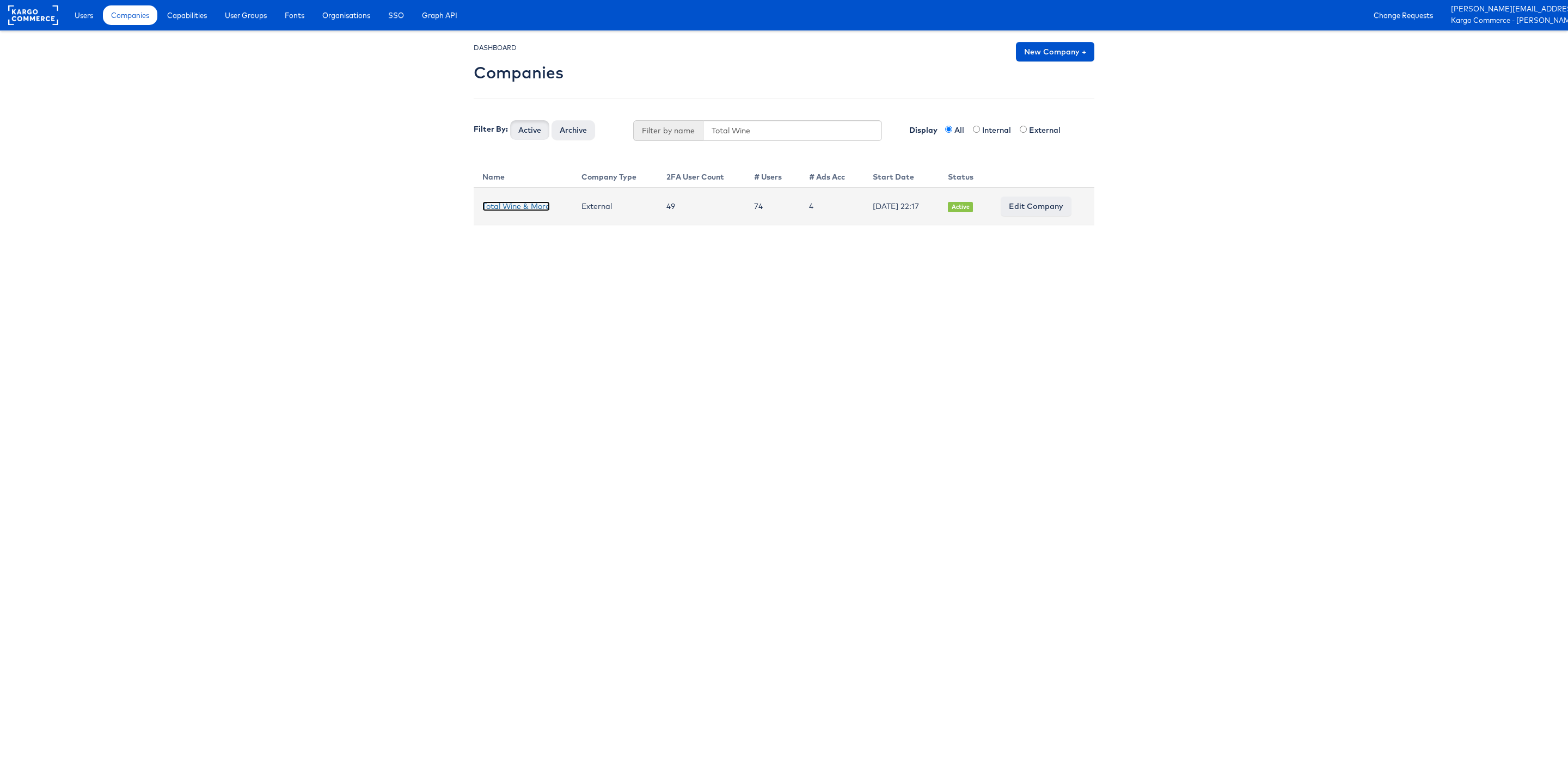
click at [530, 202] on link "Total Wine & More" at bounding box center [516, 206] width 67 height 10
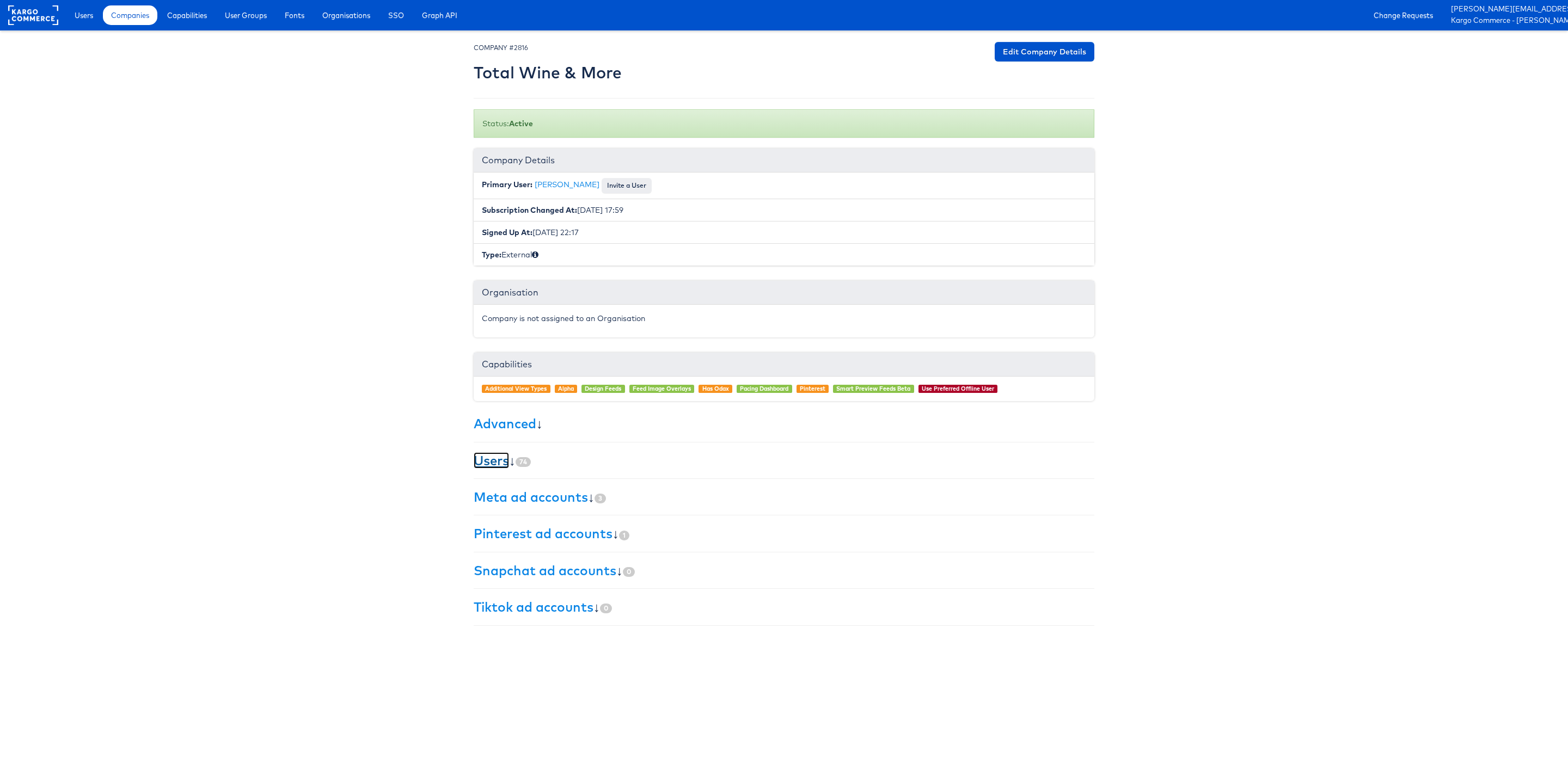
click at [479, 462] on link "Users" at bounding box center [492, 460] width 36 height 16
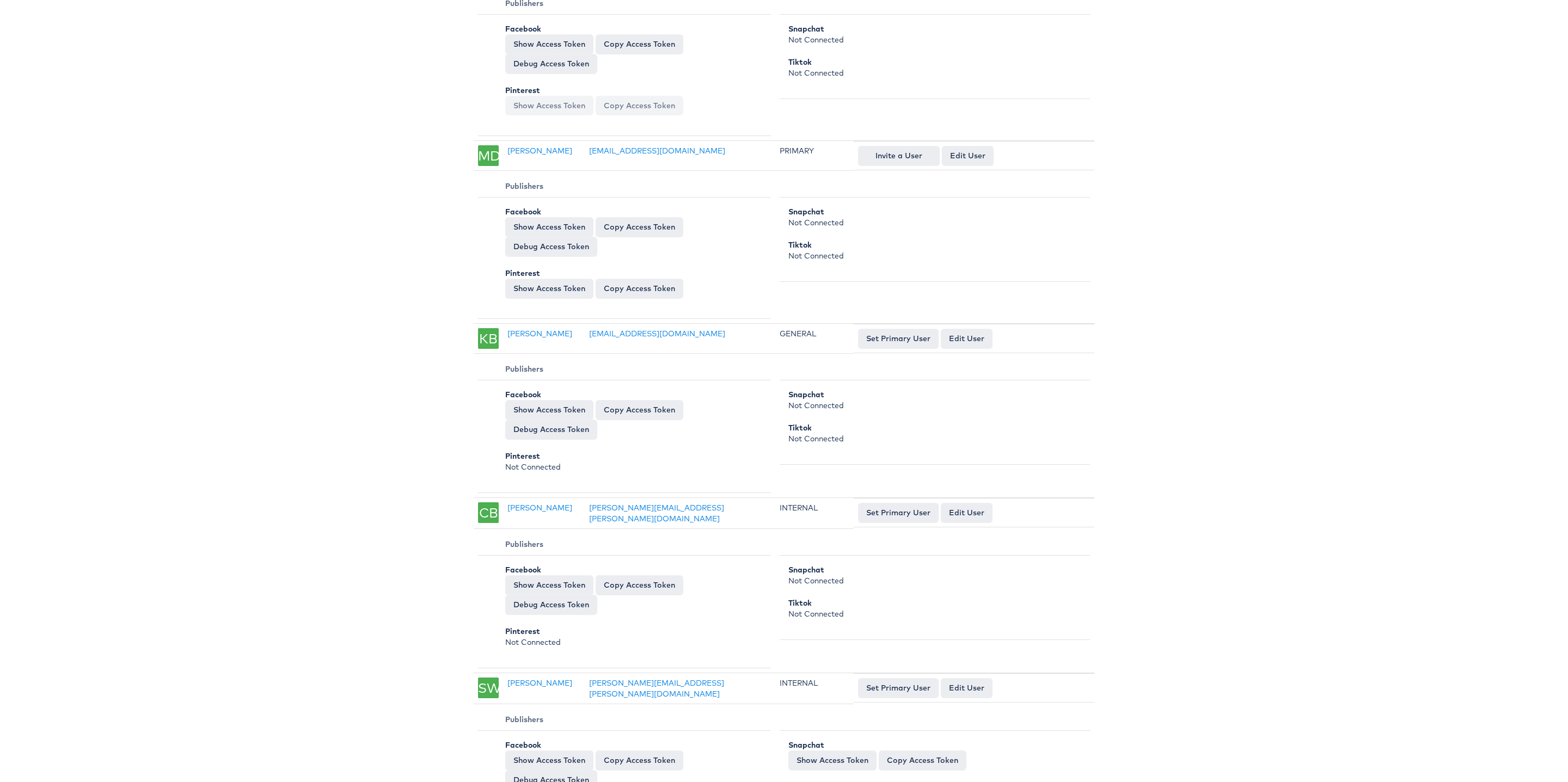
scroll to position [8691, 0]
click at [904, 160] on button "Invite a User" at bounding box center [899, 157] width 82 height 20
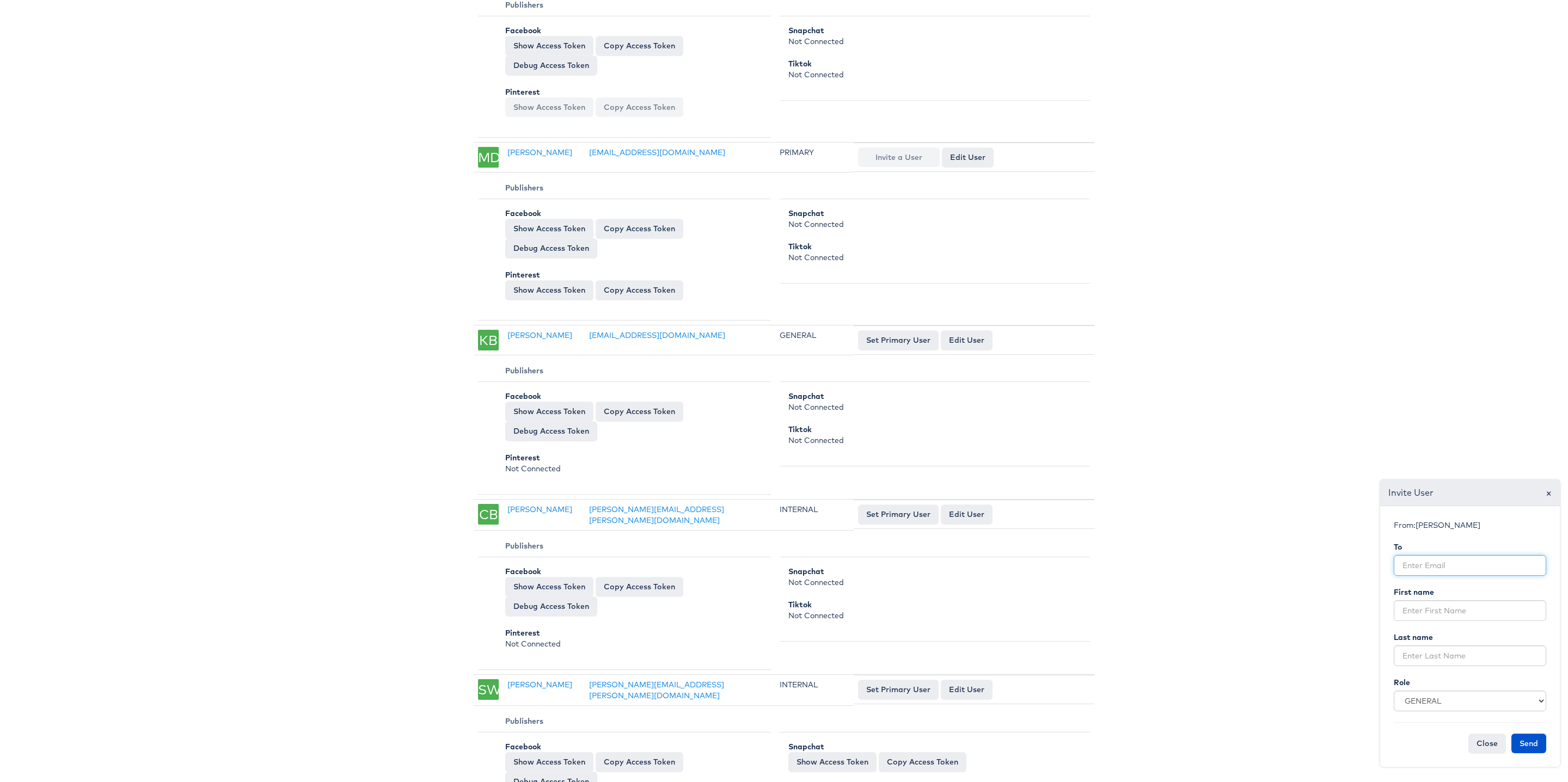
click at [1434, 567] on input "email" at bounding box center [1469, 565] width 152 height 20
paste input "[EMAIL_ADDRESS][DOMAIN_NAME]"
type input "[EMAIL_ADDRESS][DOMAIN_NAME]"
click at [1425, 606] on input "text" at bounding box center [1469, 610] width 152 height 20
paste input "[PERSON_NAME]"
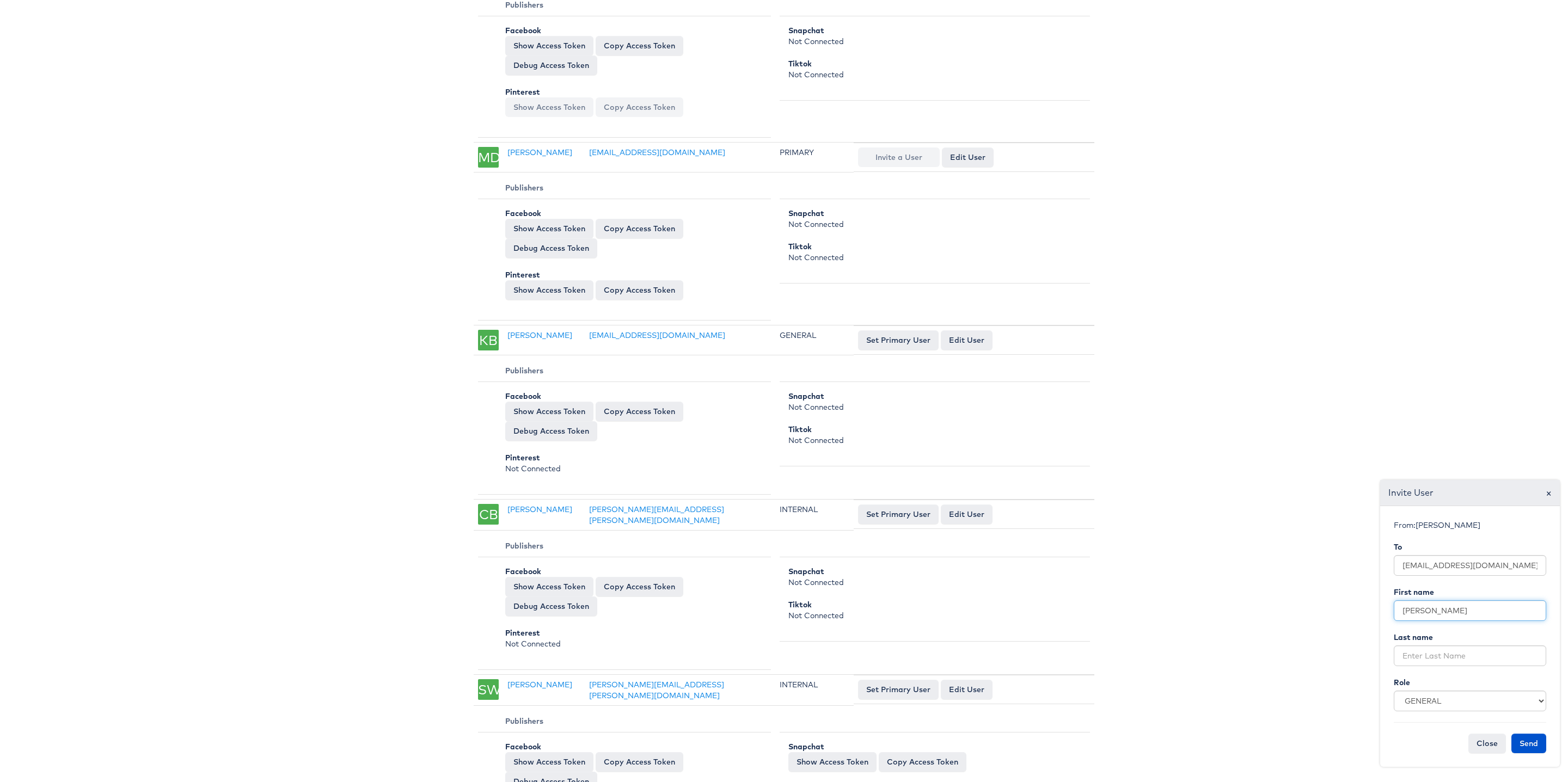
click at [1433, 609] on input "[PERSON_NAME]" at bounding box center [1469, 610] width 152 height 20
type input "[PERSON_NAME]"
click at [1430, 642] on label "Last name" at bounding box center [1412, 637] width 39 height 11
click at [1430, 652] on input "text" at bounding box center [1469, 656] width 152 height 20
paste input "[PERSON_NAME]"
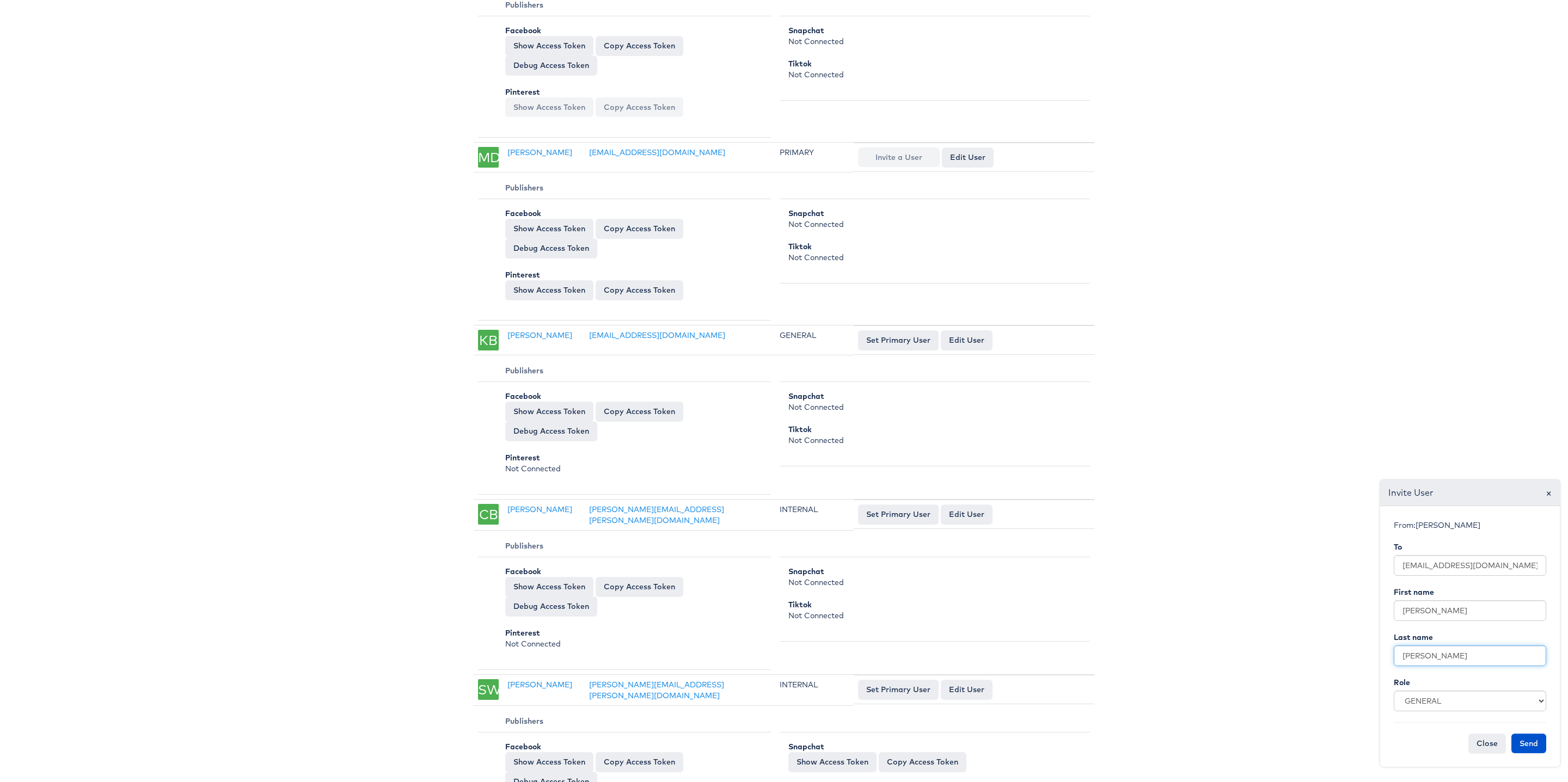
type input "[PERSON_NAME]"
click at [1469, 609] on input "[PERSON_NAME]" at bounding box center [1469, 610] width 152 height 20
type input "[PERSON_NAME]"
click at [1528, 739] on button "Send" at bounding box center [1528, 743] width 35 height 20
